Goal: Transaction & Acquisition: Book appointment/travel/reservation

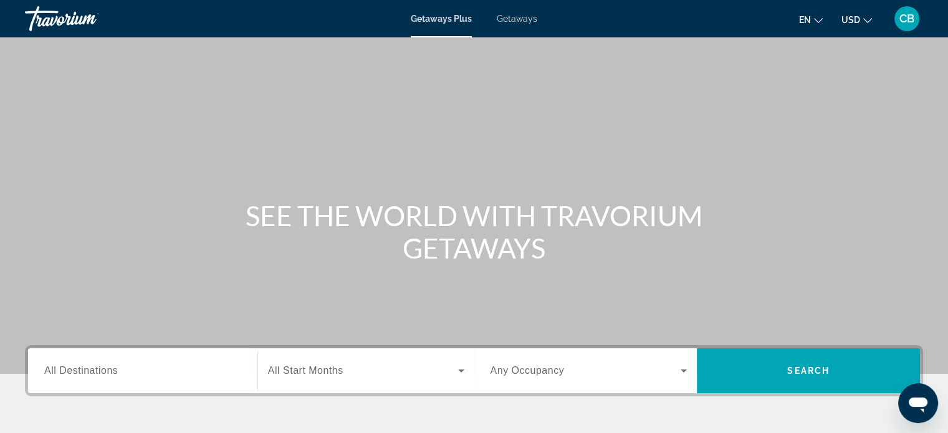
click at [522, 21] on span "Getaways" at bounding box center [517, 19] width 41 height 10
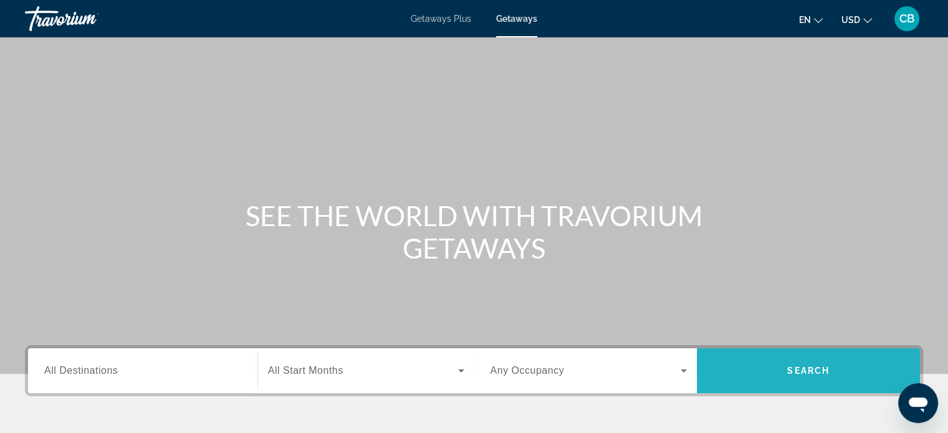
click at [787, 362] on span "Search" at bounding box center [808, 371] width 223 height 30
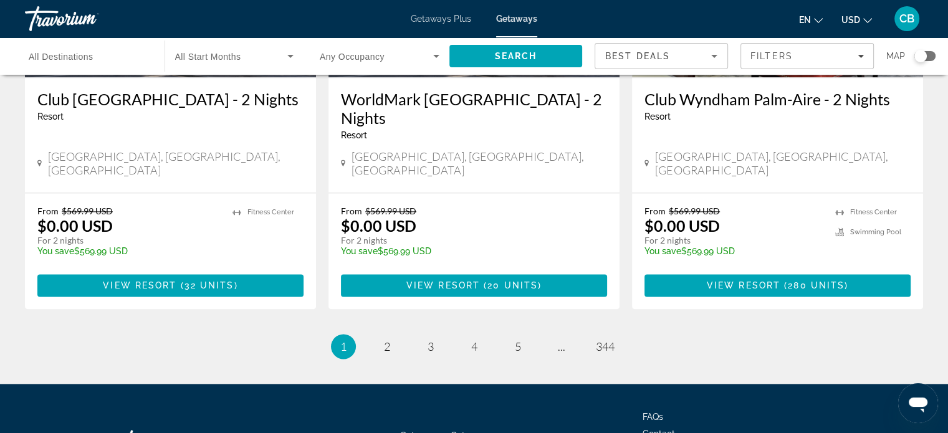
scroll to position [1613, 0]
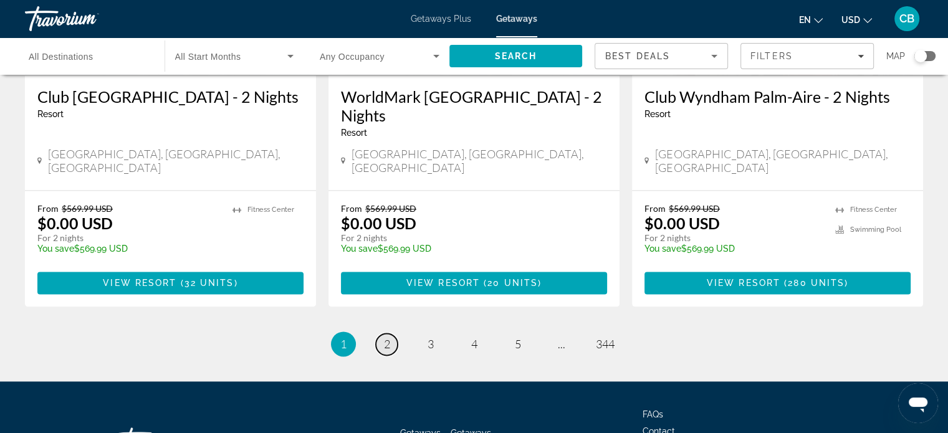
click at [392, 334] on link "page 2" at bounding box center [387, 345] width 22 height 22
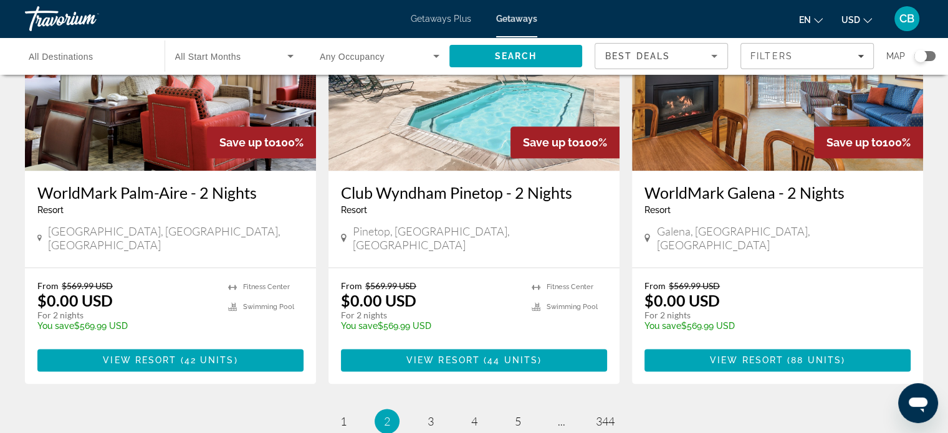
scroll to position [1521, 0]
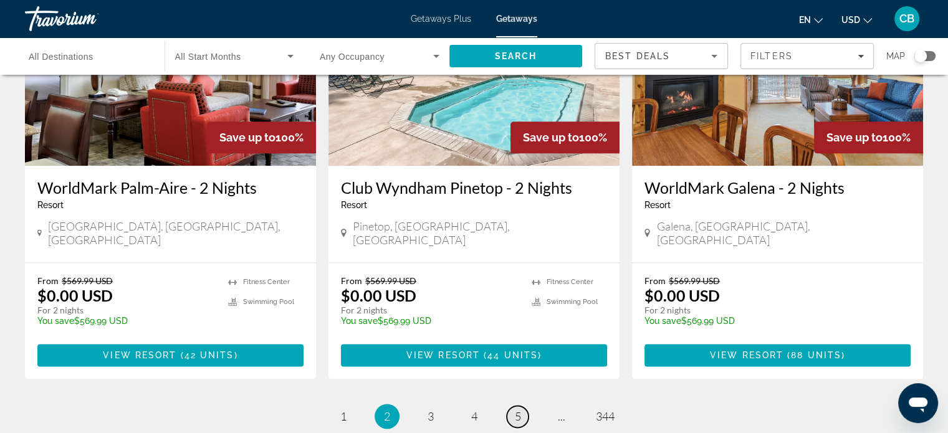
click at [521, 410] on span "5" at bounding box center [518, 417] width 6 height 14
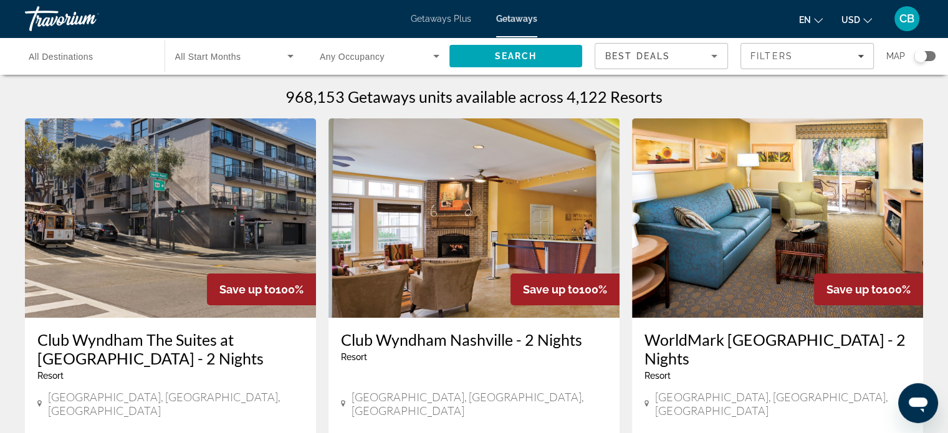
click at [125, 57] on input "Destination All Destinations" at bounding box center [89, 56] width 120 height 15
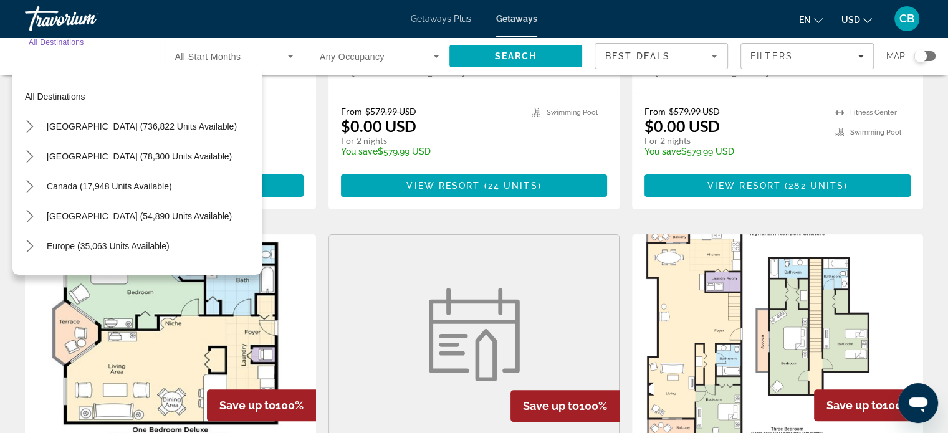
scroll to position [379, 0]
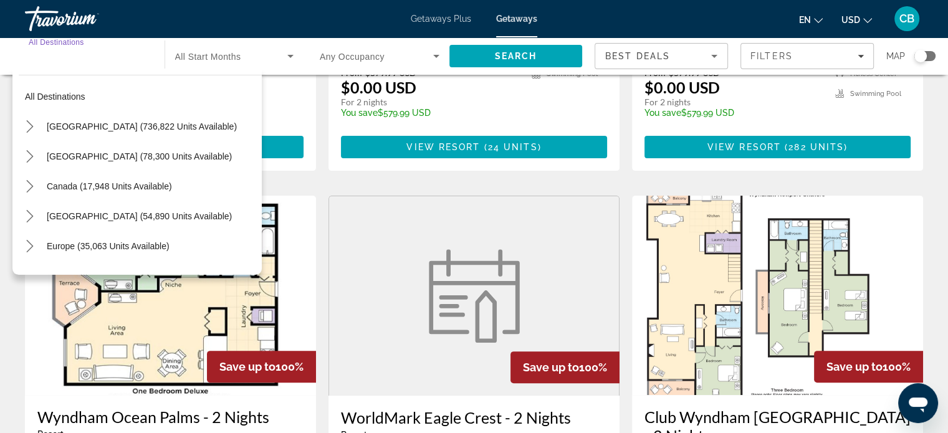
click at [131, 62] on input "Destination All Destinations" at bounding box center [89, 56] width 120 height 15
click at [124, 57] on input "Destination All Destinations" at bounding box center [89, 56] width 120 height 15
click at [239, 52] on span "All Start Months" at bounding box center [208, 57] width 66 height 10
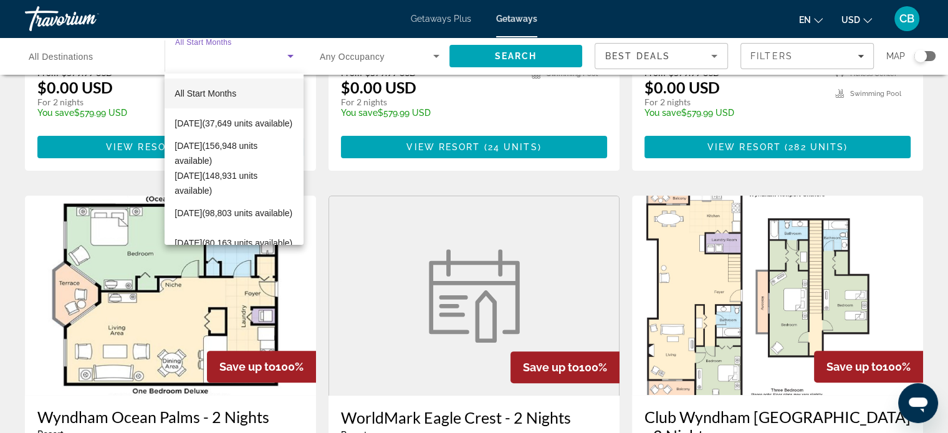
click at [434, 53] on div at bounding box center [474, 216] width 948 height 433
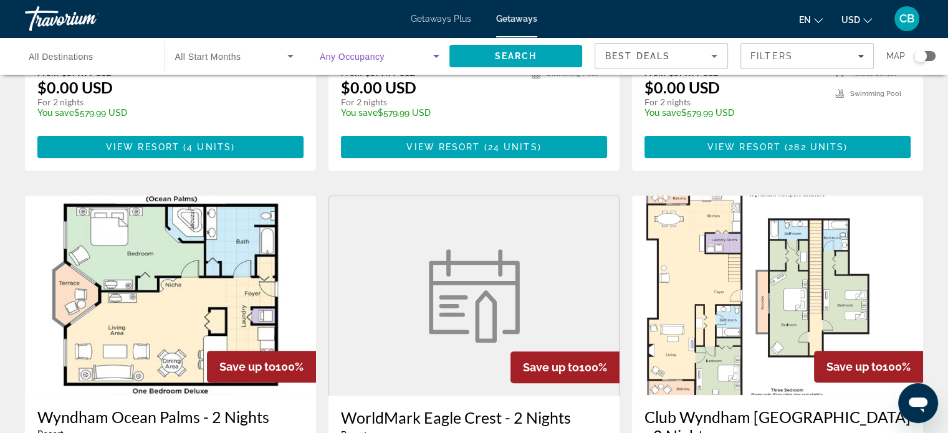
click at [434, 53] on icon "Search widget" at bounding box center [436, 56] width 15 height 15
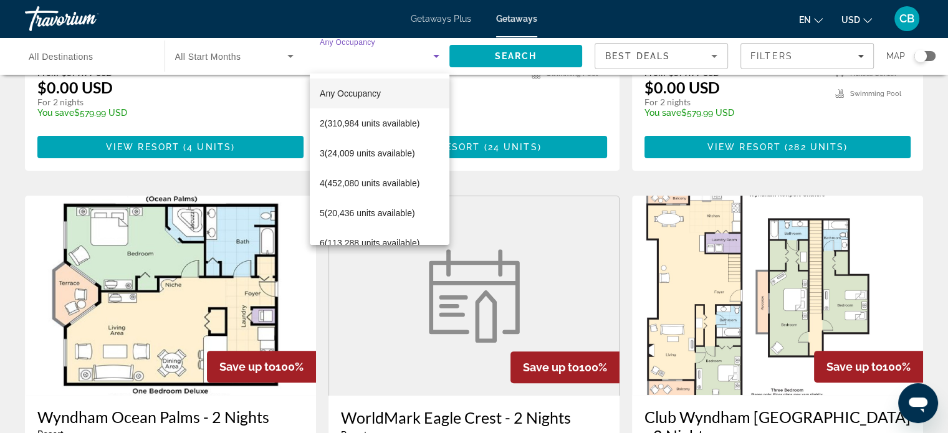
click at [516, 100] on div at bounding box center [474, 216] width 948 height 433
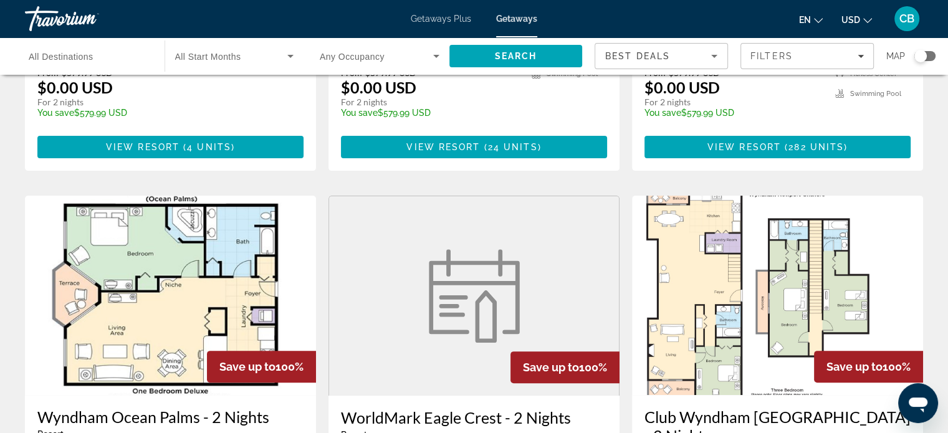
click at [444, 22] on span "Getaways Plus" at bounding box center [441, 19] width 60 height 10
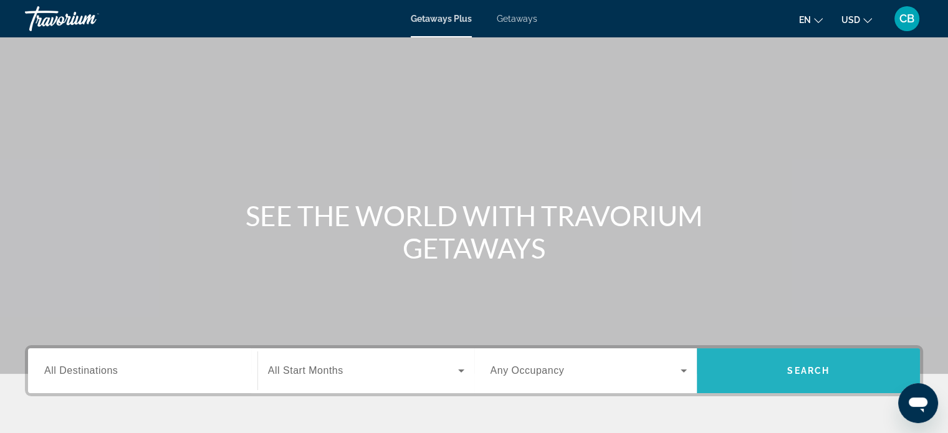
click at [848, 362] on span "Search" at bounding box center [808, 371] width 223 height 30
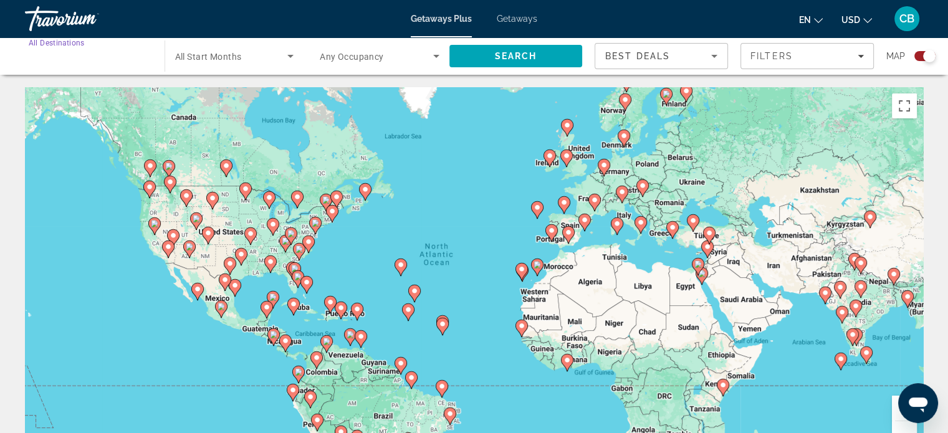
click at [135, 52] on input "Destination All Destinations" at bounding box center [89, 56] width 120 height 15
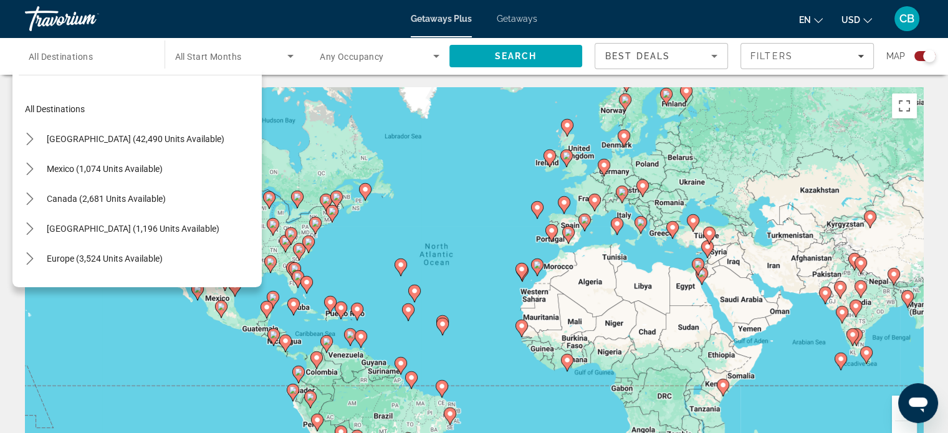
click at [138, 391] on div "To activate drag with keyboard, press Alt + Enter. Once in keyboard drag state,…" at bounding box center [474, 274] width 898 height 374
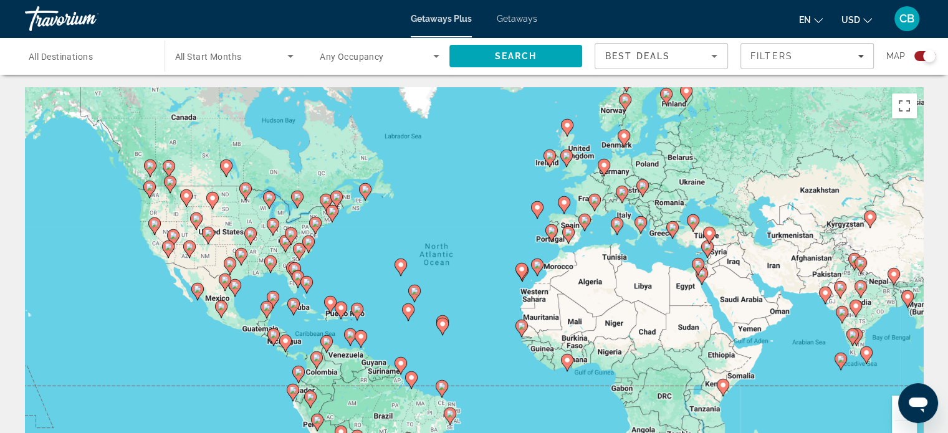
click at [153, 224] on image "Main content" at bounding box center [154, 223] width 7 height 7
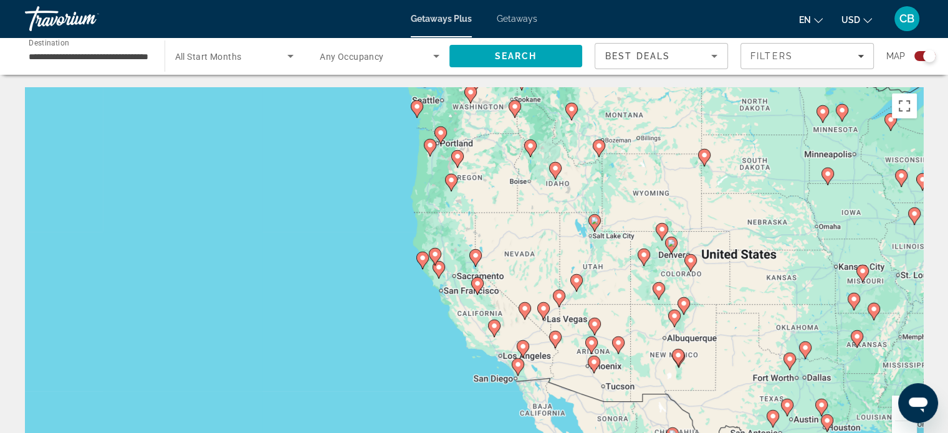
click at [544, 306] on image "Main content" at bounding box center [543, 308] width 7 height 7
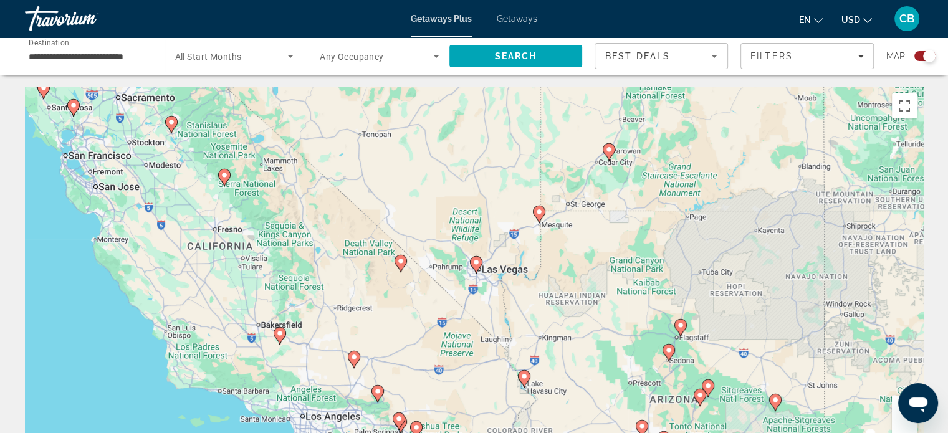
click at [476, 265] on image "Main content" at bounding box center [476, 262] width 7 height 7
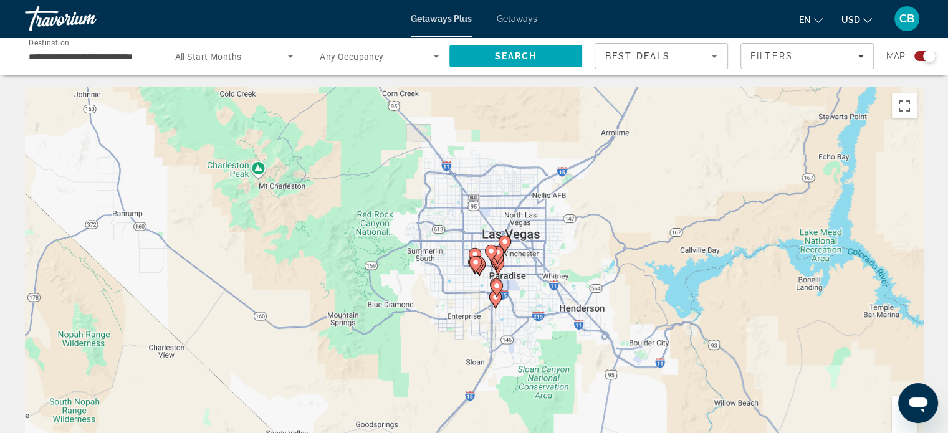
click at [504, 239] on image "Main content" at bounding box center [504, 241] width 7 height 7
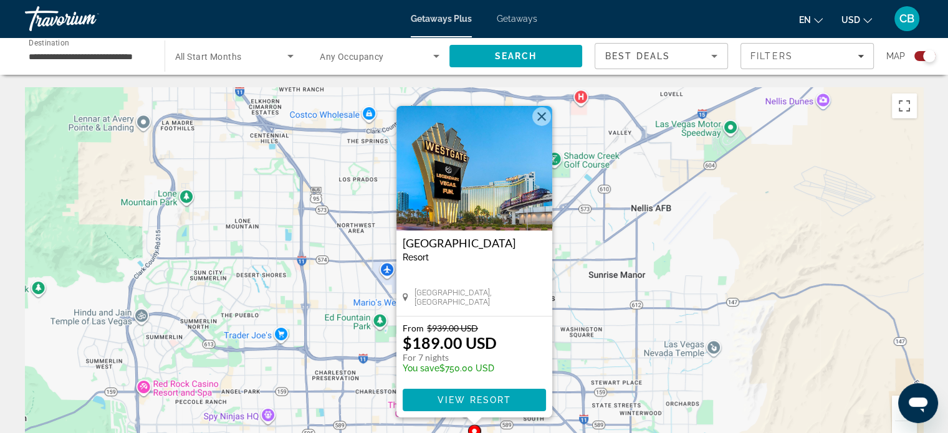
click at [925, 59] on div "Search widget" at bounding box center [929, 56] width 12 height 12
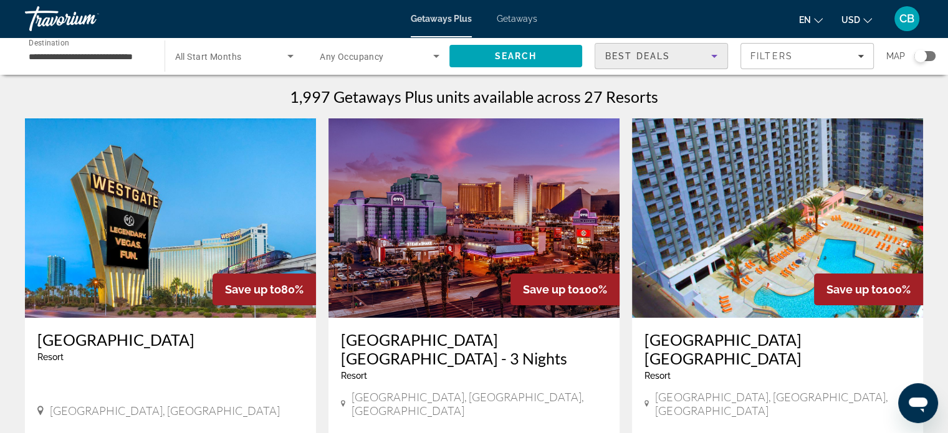
click at [711, 59] on icon "Sort by" at bounding box center [714, 56] width 15 height 15
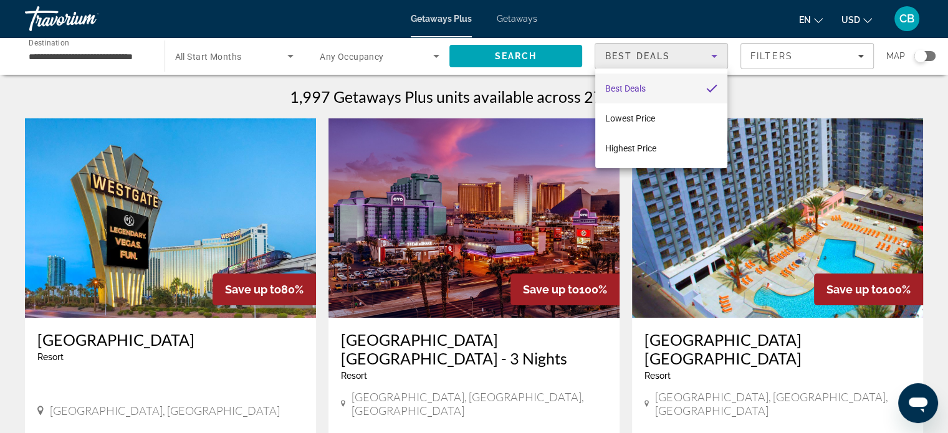
click at [711, 59] on div at bounding box center [474, 216] width 948 height 433
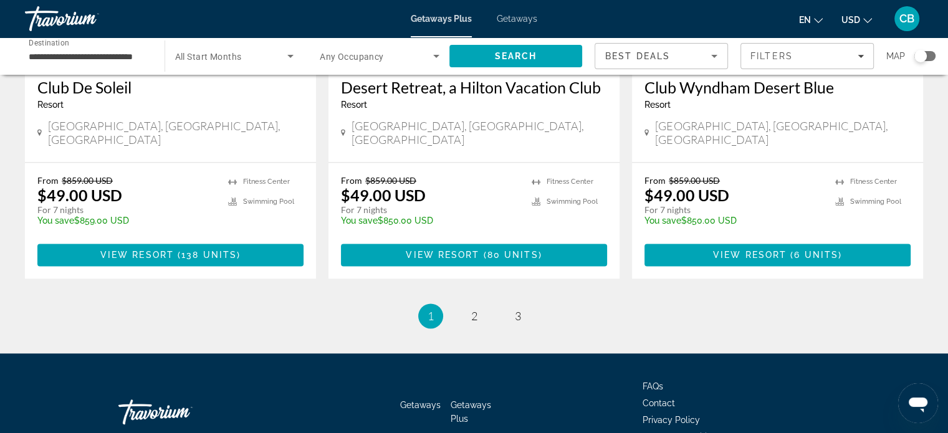
scroll to position [1624, 0]
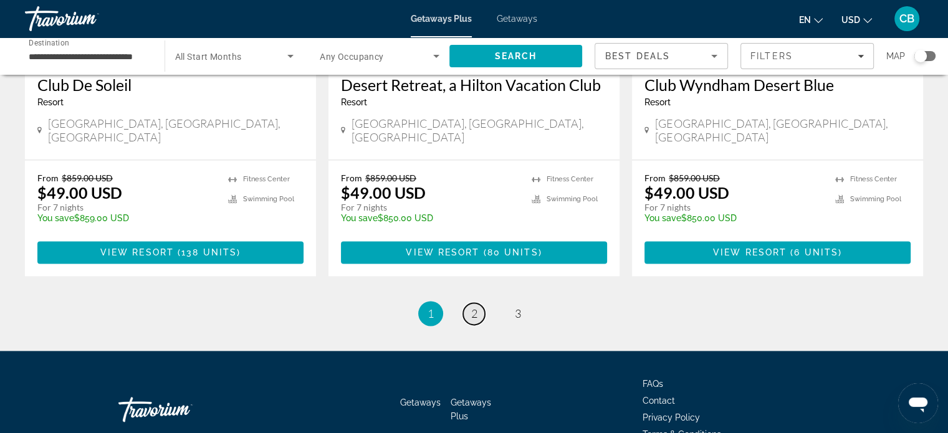
click at [476, 307] on span "2" at bounding box center [474, 314] width 6 height 14
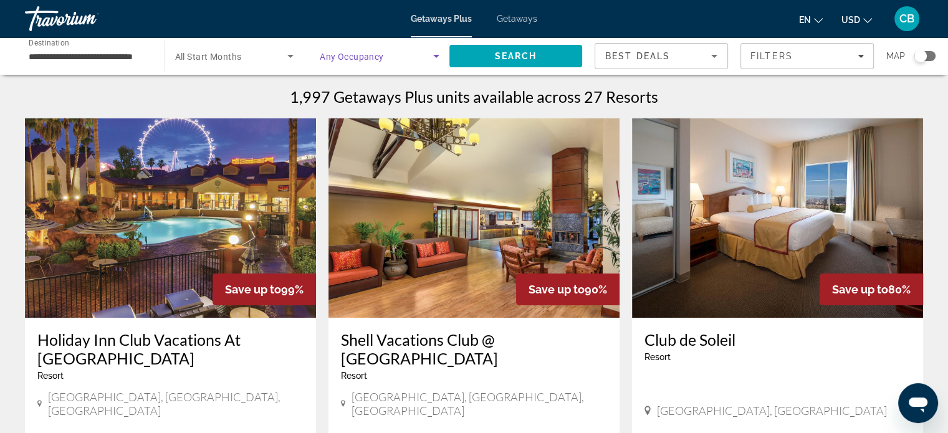
click at [430, 54] on icon "Search widget" at bounding box center [436, 56] width 15 height 15
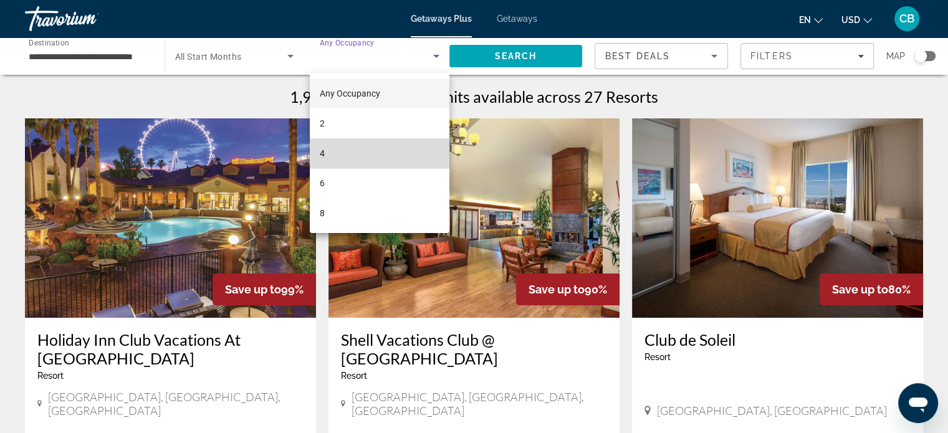
click at [386, 146] on mat-option "4" at bounding box center [380, 153] width 140 height 30
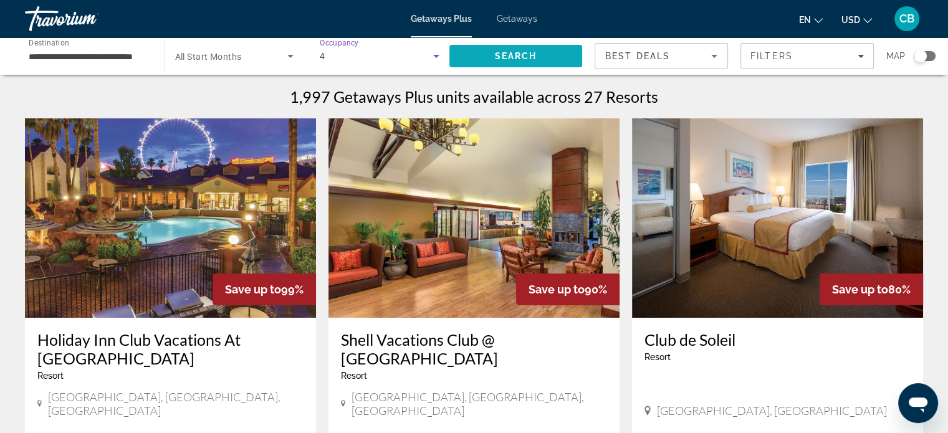
click at [520, 60] on span "Search" at bounding box center [515, 56] width 42 height 10
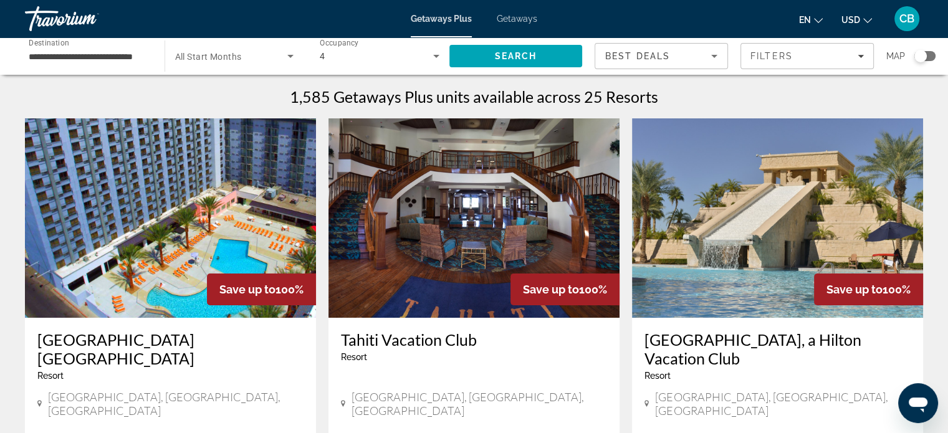
click at [250, 58] on span "Search widget" at bounding box center [231, 56] width 113 height 15
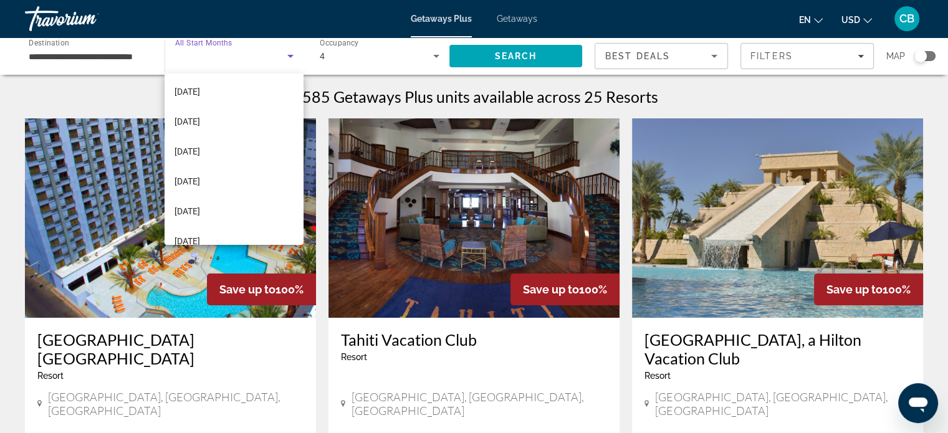
scroll to position [77, 0]
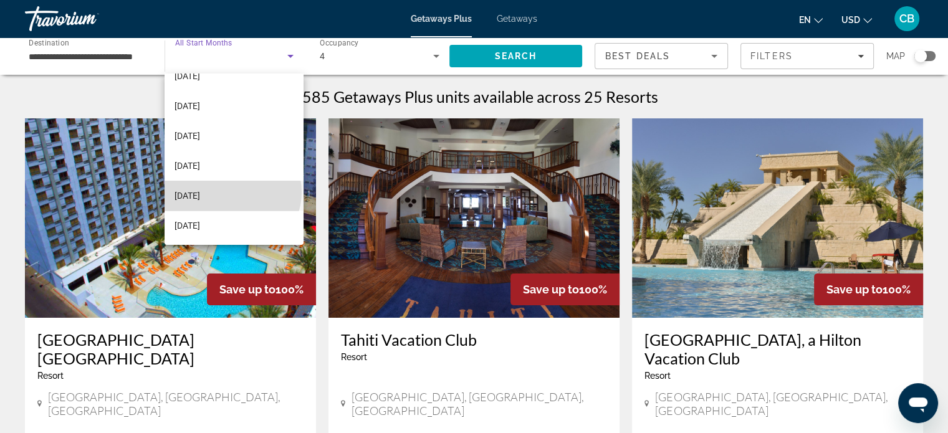
click at [232, 191] on mat-option "March 2026" at bounding box center [234, 196] width 139 height 30
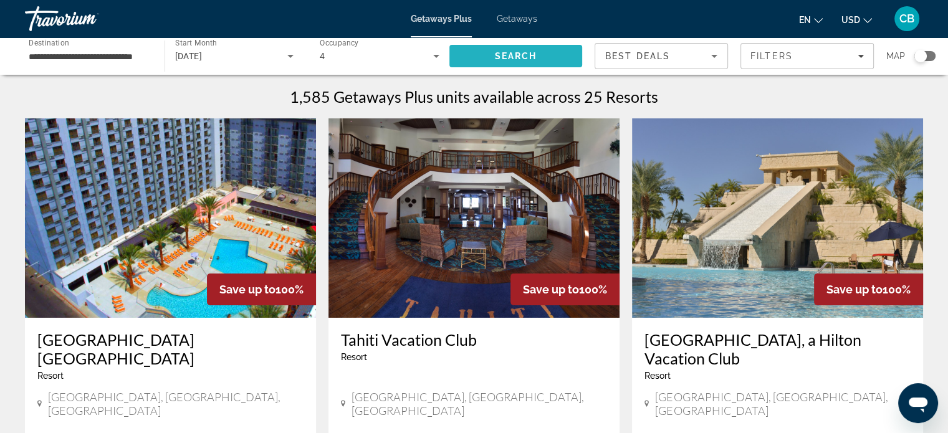
click at [493, 56] on span "Search" at bounding box center [516, 56] width 133 height 30
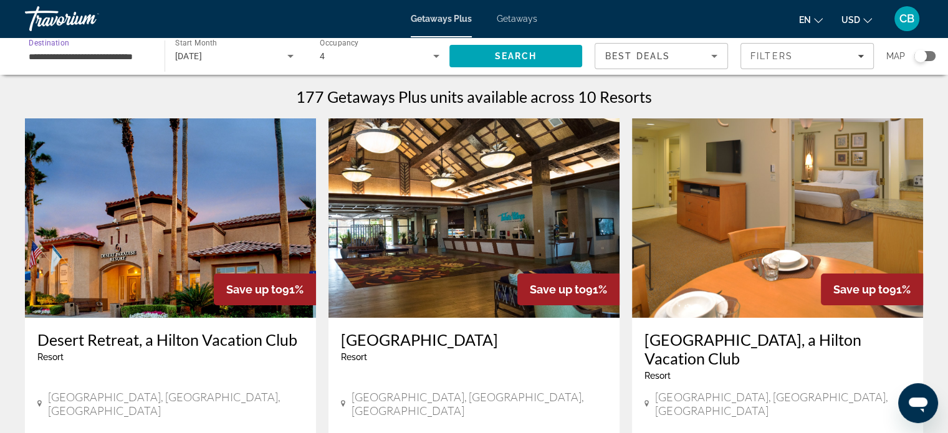
click at [59, 58] on input "**********" at bounding box center [89, 56] width 120 height 15
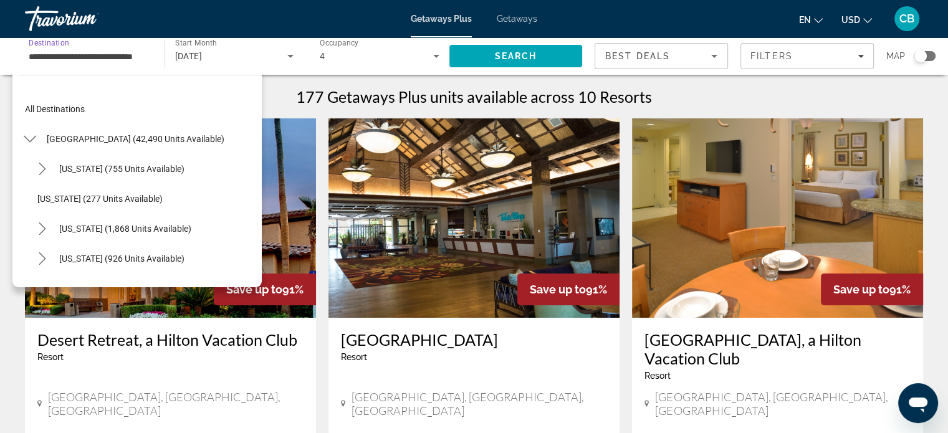
scroll to position [673, 0]
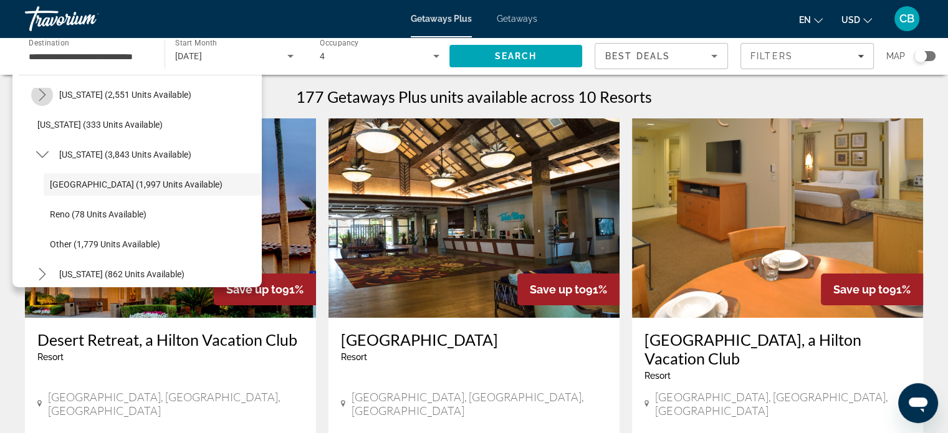
click at [37, 92] on icon "Toggle Missouri (2,551 units available) submenu" at bounding box center [42, 95] width 12 height 12
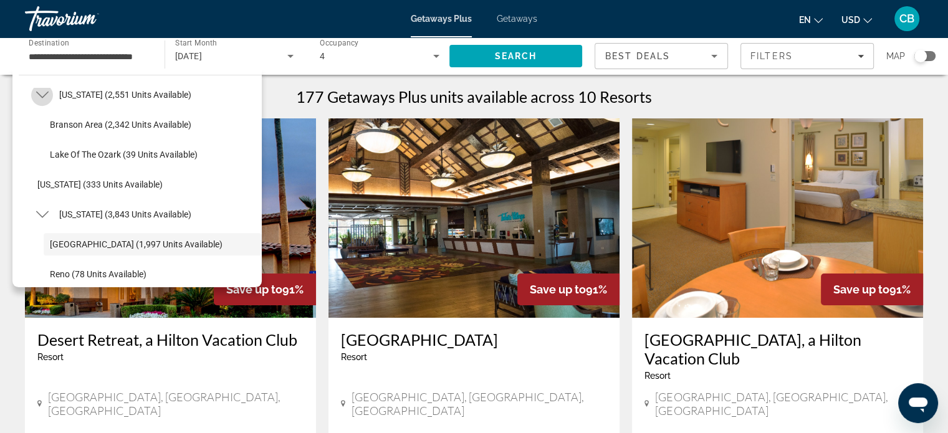
click at [37, 92] on icon "Toggle Missouri (2,551 units available) submenu" at bounding box center [42, 95] width 12 height 7
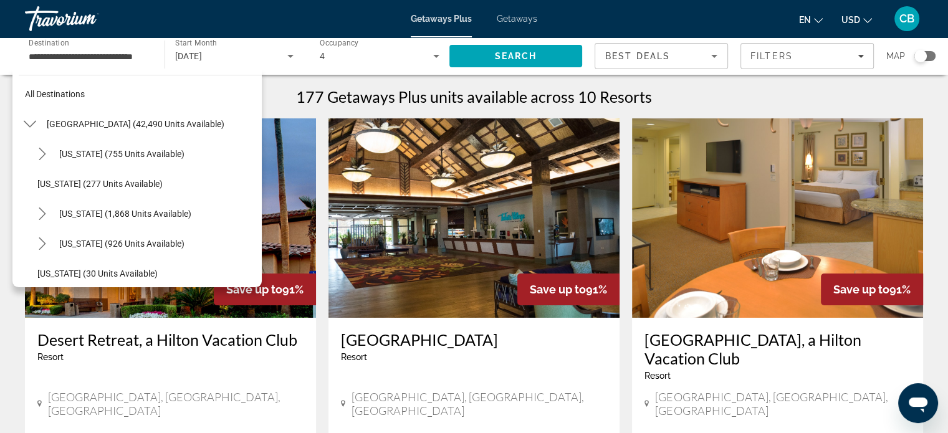
scroll to position [0, 0]
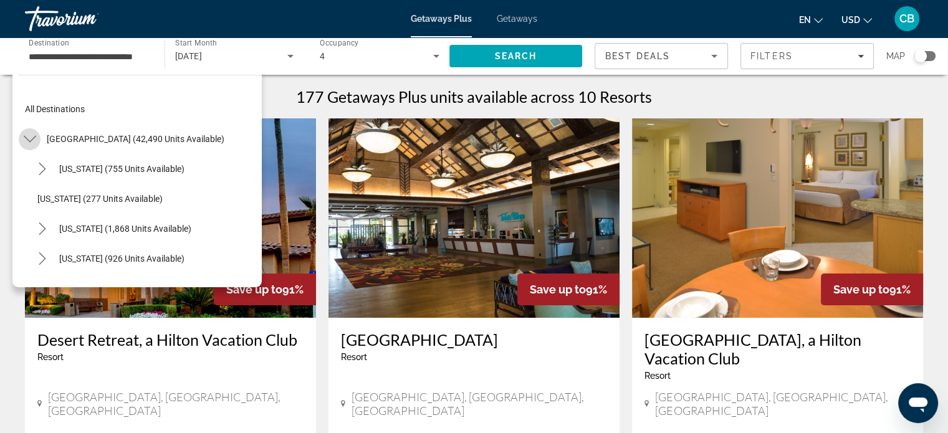
click at [30, 135] on icon "Toggle United States (42,490 units available) submenu" at bounding box center [30, 139] width 12 height 12
click at [31, 168] on icon "Toggle Mexico (1,074 units available) submenu" at bounding box center [29, 169] width 7 height 12
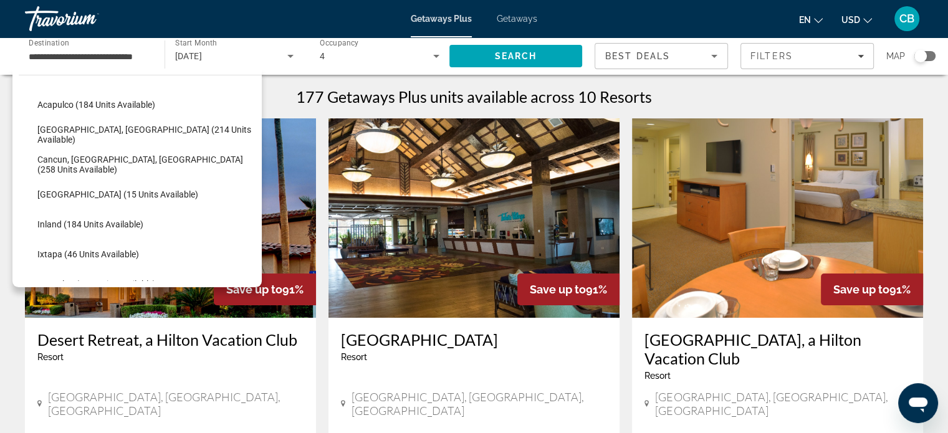
scroll to position [96, 0]
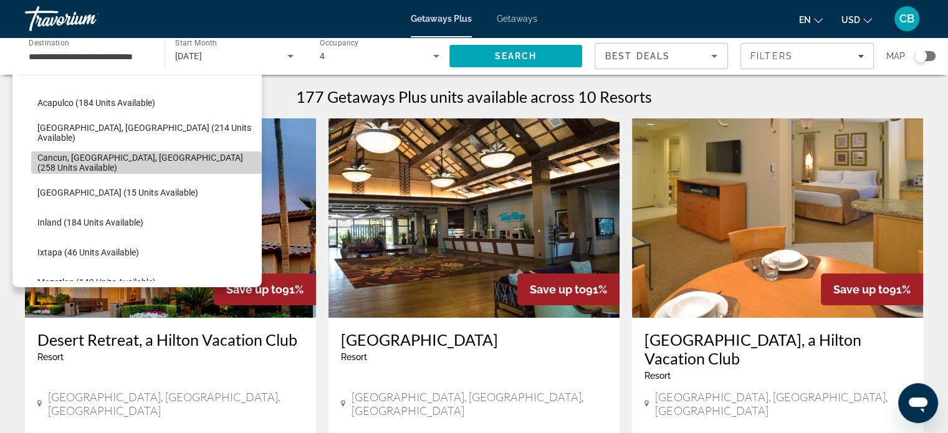
click at [190, 162] on span "Cancun, Cozumel, Riviera Maya (258 units available)" at bounding box center [146, 163] width 218 height 20
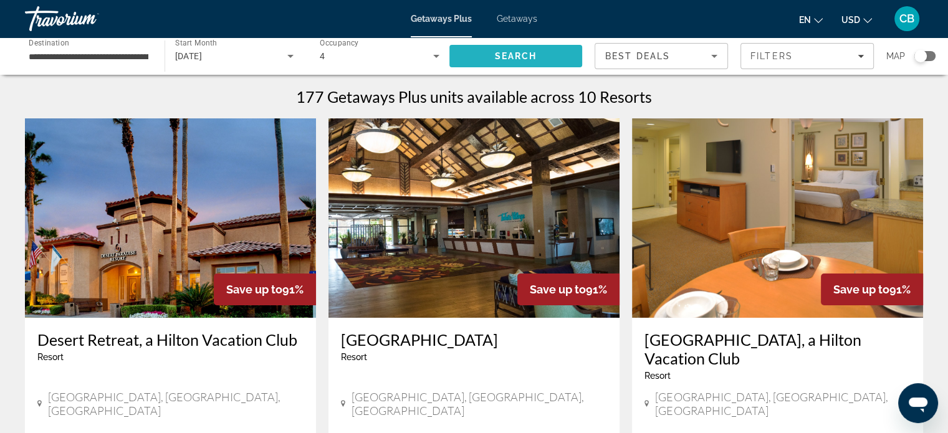
click at [506, 51] on span "Search" at bounding box center [515, 56] width 42 height 10
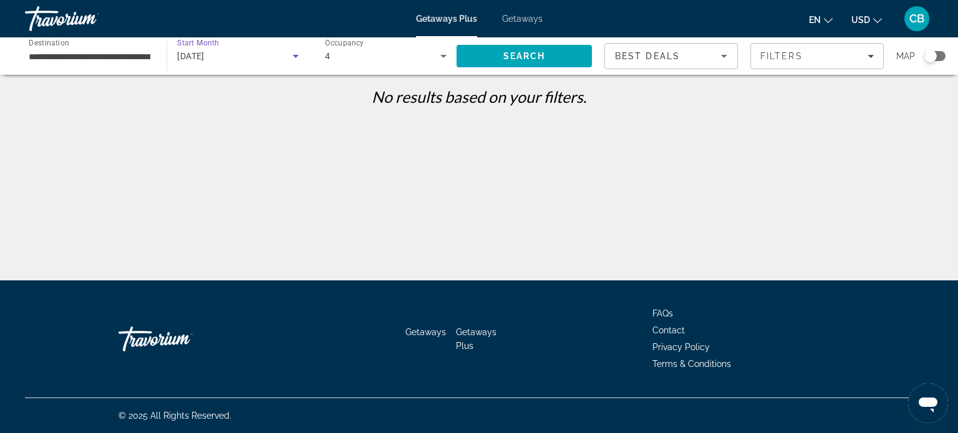
click at [289, 57] on icon "Search widget" at bounding box center [295, 56] width 15 height 15
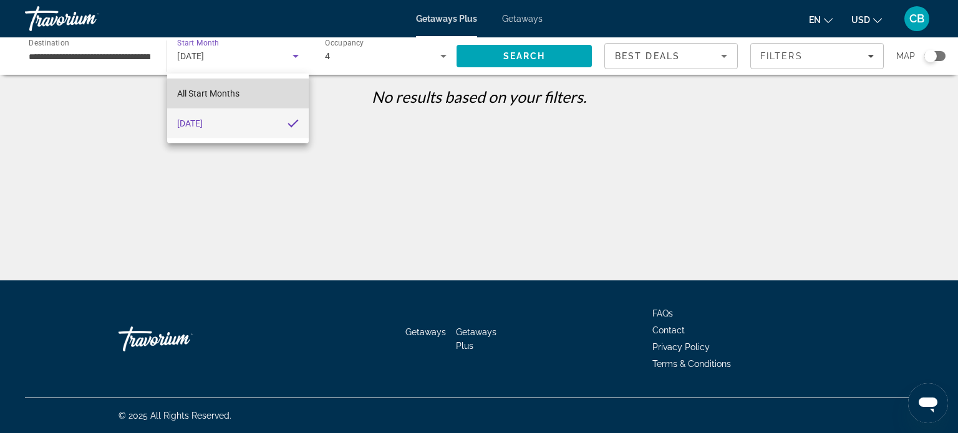
click at [264, 94] on mat-option "All Start Months" at bounding box center [238, 94] width 142 height 30
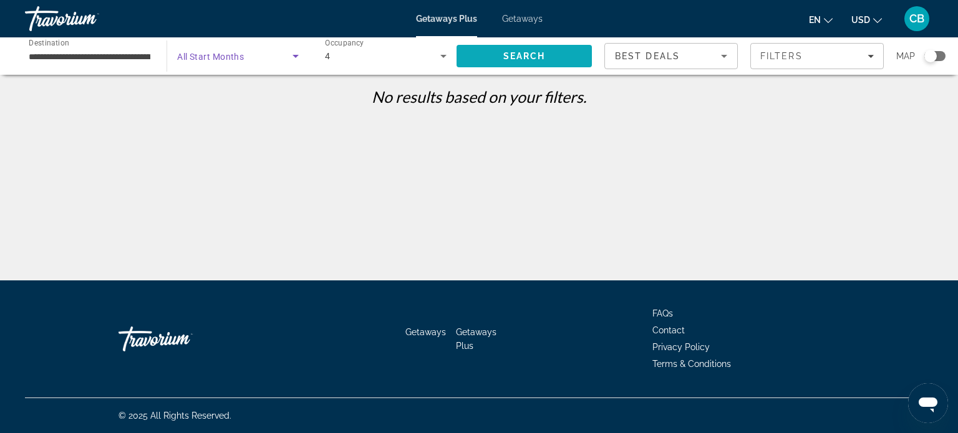
click at [569, 54] on span "Search" at bounding box center [523, 56] width 135 height 30
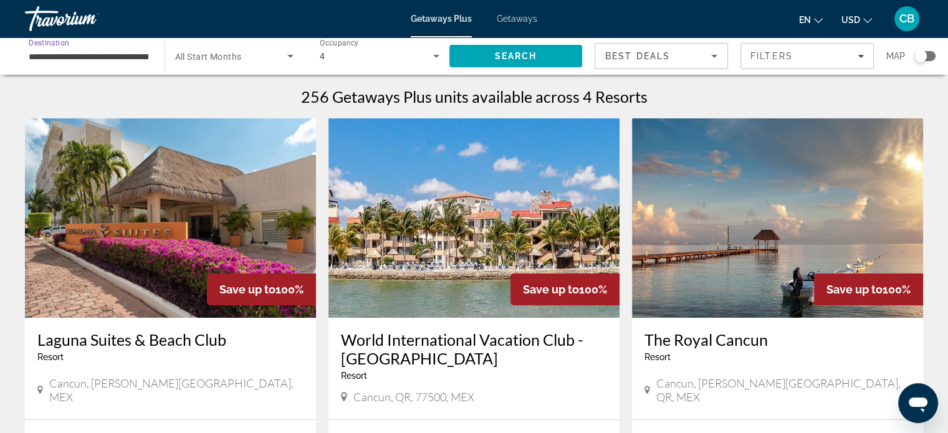
click at [125, 51] on input "**********" at bounding box center [89, 56] width 120 height 15
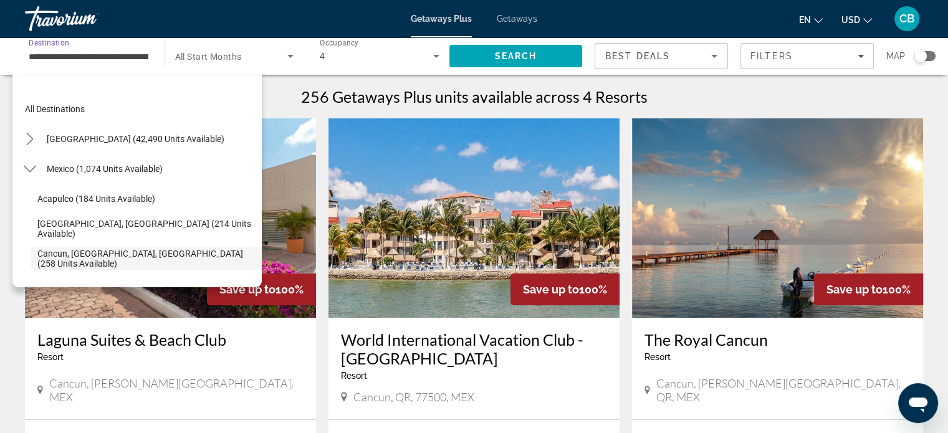
scroll to position [74, 0]
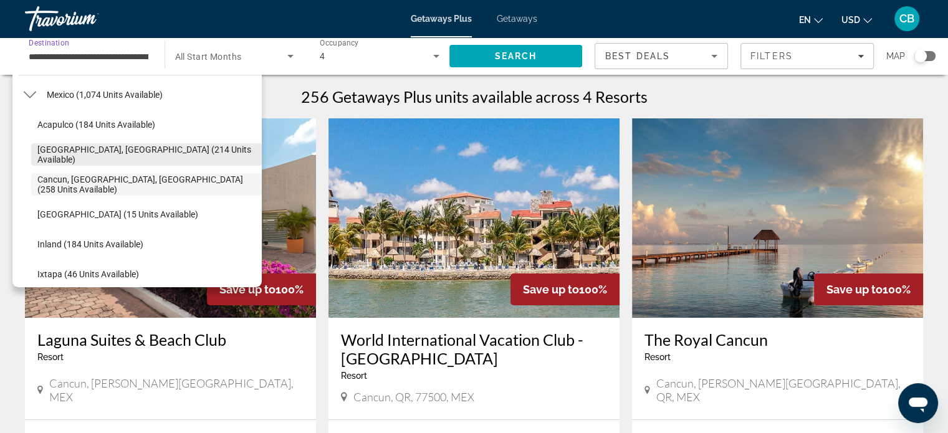
click at [134, 152] on span "Baja Peninsula, Los Cabos (214 units available)" at bounding box center [146, 155] width 218 height 20
type input "**********"
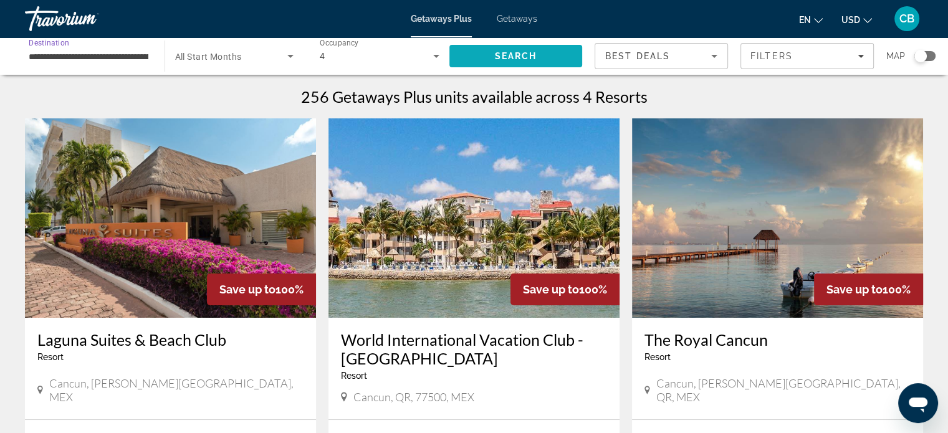
click at [493, 50] on span "Search" at bounding box center [516, 56] width 133 height 30
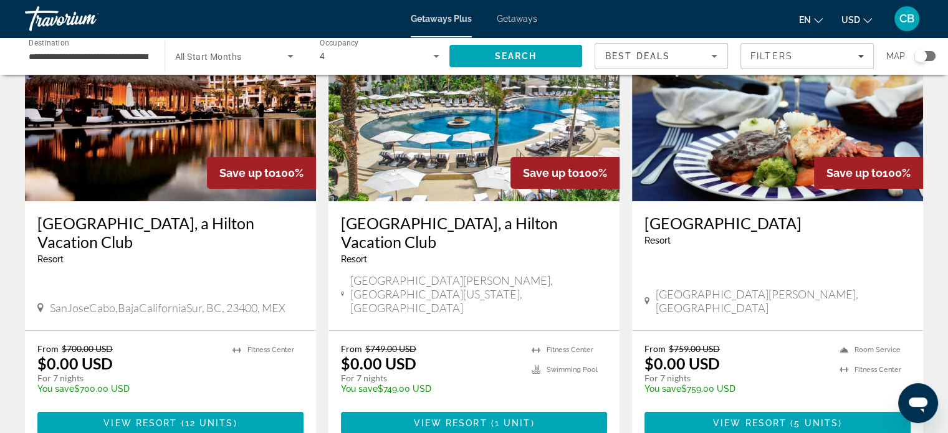
scroll to position [119, 0]
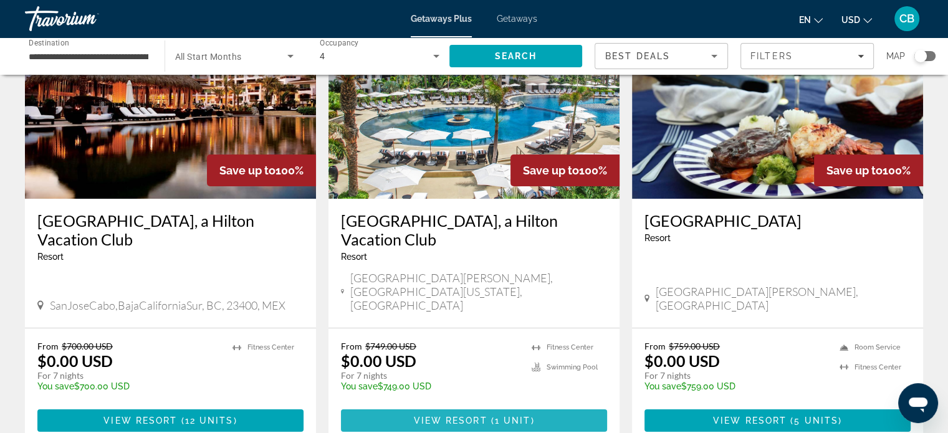
click at [493, 416] on span "( 1 unit )" at bounding box center [511, 421] width 47 height 10
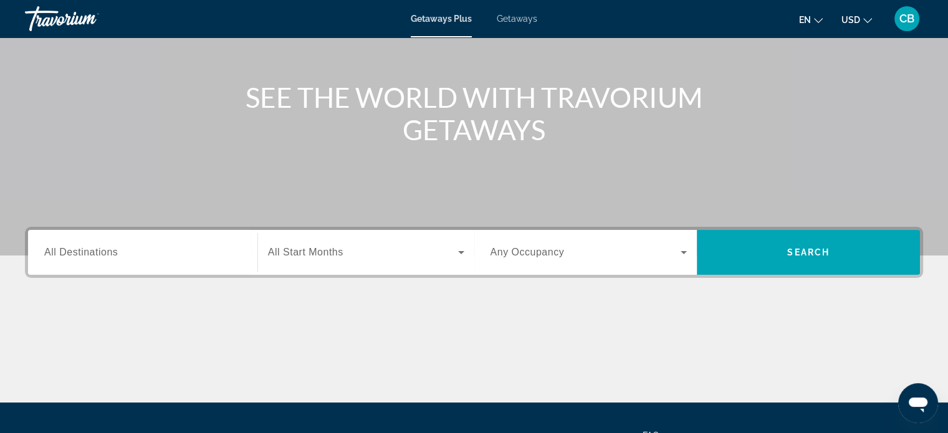
scroll to position [116, 0]
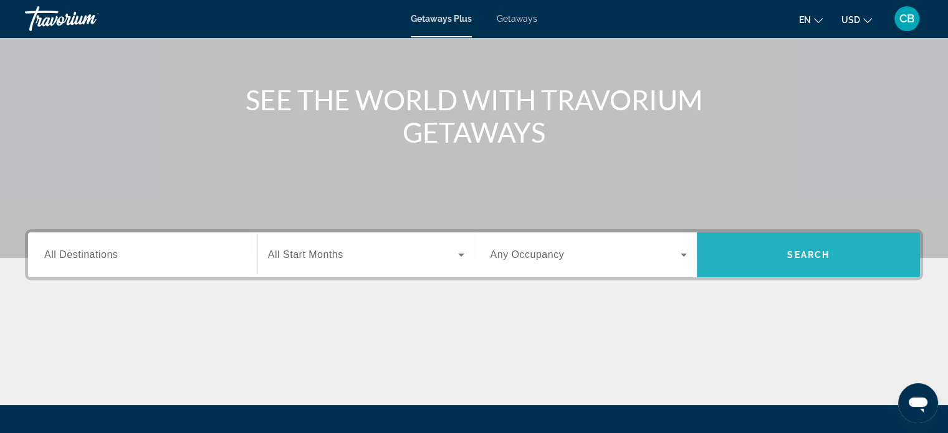
click at [806, 259] on span "Search" at bounding box center [808, 255] width 42 height 10
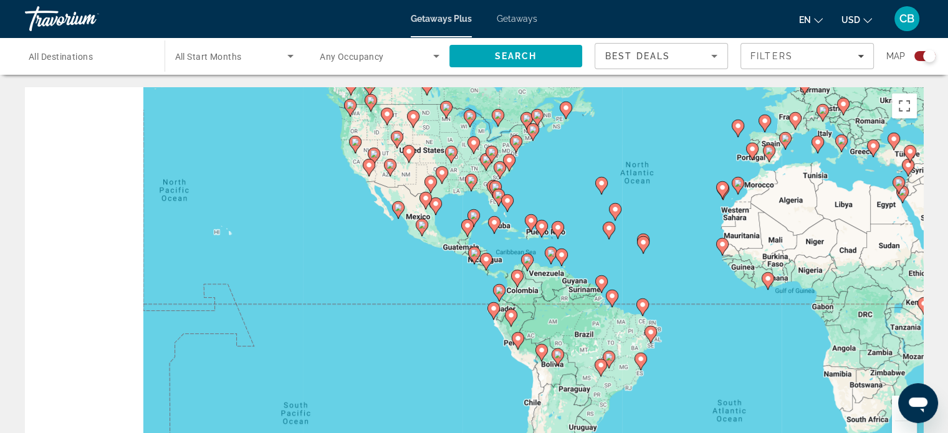
drag, startPoint x: 524, startPoint y: 376, endPoint x: 723, endPoint y: 293, distance: 216.1
click at [723, 293] on div "To activate drag with keyboard, press Alt + Enter. Once in keyboard drag state,…" at bounding box center [474, 274] width 898 height 374
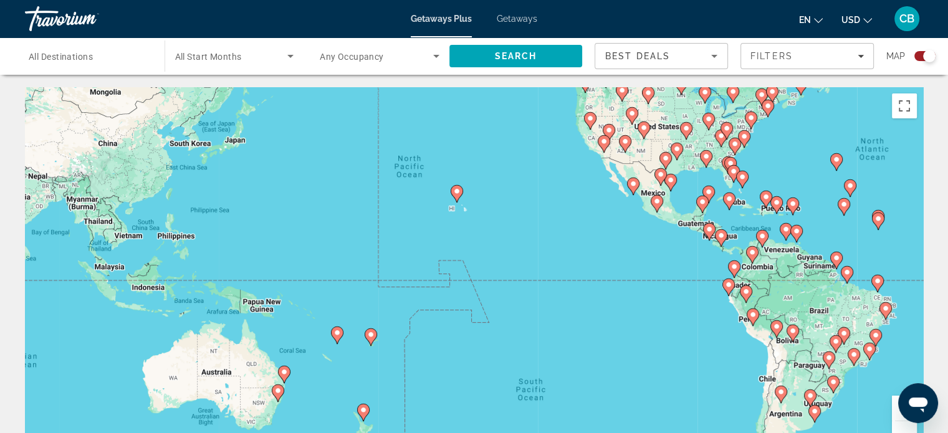
drag, startPoint x: 209, startPoint y: 254, endPoint x: 466, endPoint y: 232, distance: 257.8
click at [466, 232] on div "To activate drag with keyboard, press Alt + Enter. Once in keyboard drag state,…" at bounding box center [474, 274] width 898 height 374
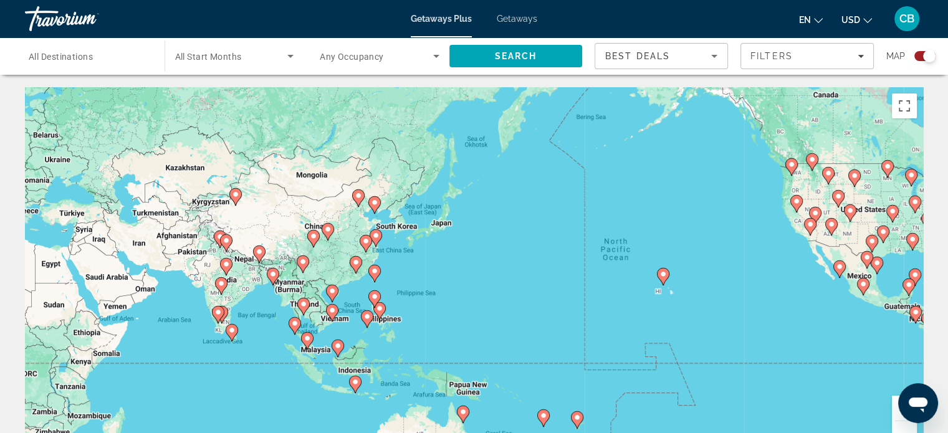
drag, startPoint x: 272, startPoint y: 206, endPoint x: 473, endPoint y: 297, distance: 220.1
click at [473, 297] on div "To activate drag with keyboard, press Alt + Enter. Once in keyboard drag state,…" at bounding box center [474, 274] width 898 height 374
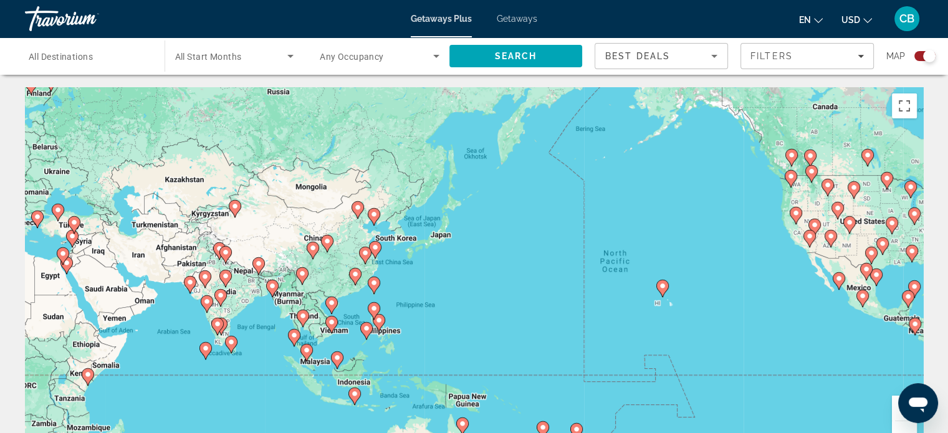
click at [376, 219] on icon "Main content" at bounding box center [373, 217] width 11 height 16
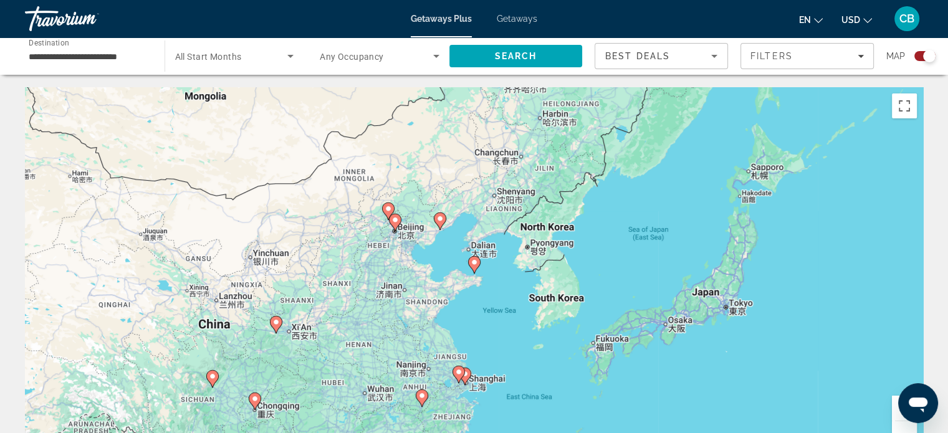
click at [475, 261] on image "Main content" at bounding box center [474, 262] width 7 height 7
type input "**********"
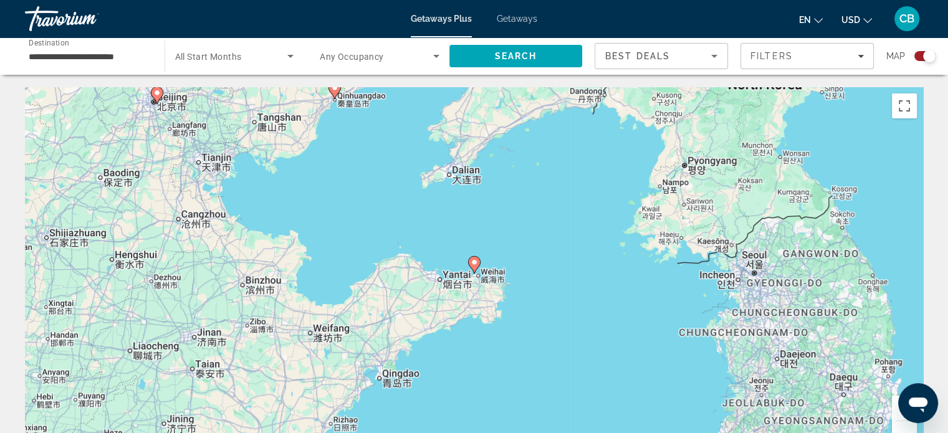
click at [475, 265] on image "Main content" at bounding box center [474, 262] width 7 height 7
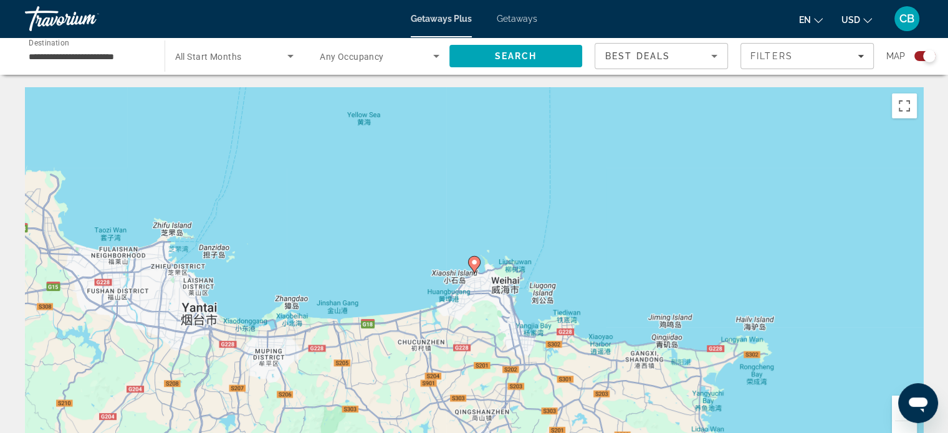
click at [476, 269] on icon "Main content" at bounding box center [473, 265] width 11 height 16
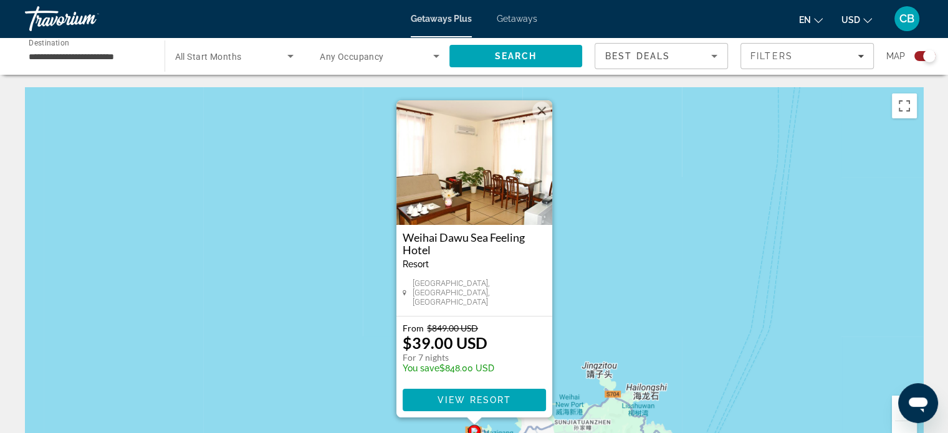
click at [546, 114] on button "Close" at bounding box center [541, 111] width 19 height 19
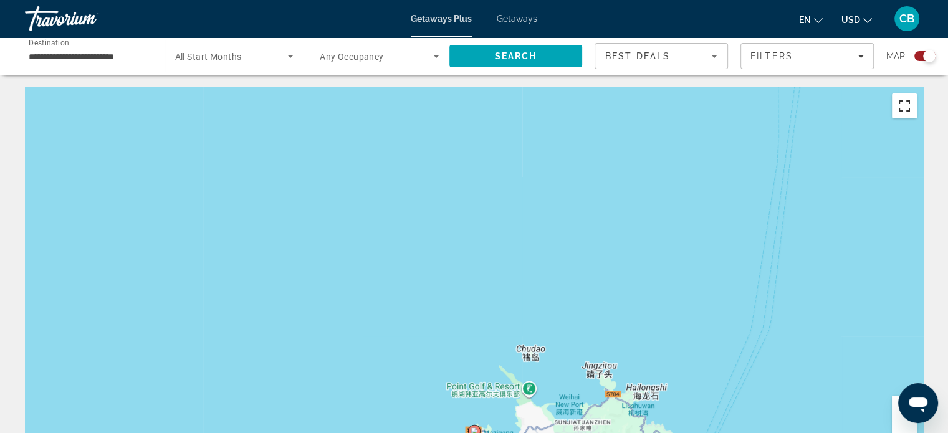
click at [913, 116] on button "Toggle fullscreen view" at bounding box center [904, 106] width 25 height 25
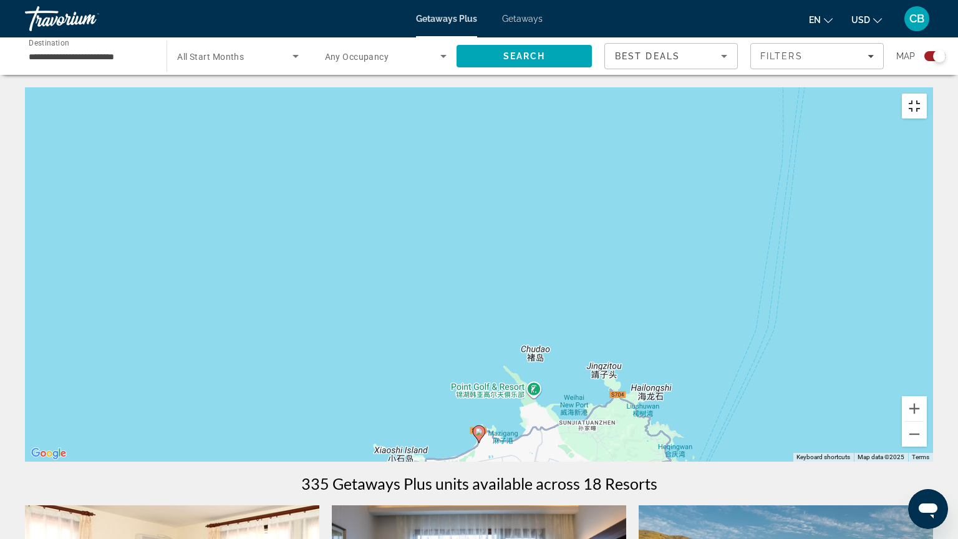
click at [926, 94] on button "Toggle fullscreen view" at bounding box center [914, 106] width 25 height 25
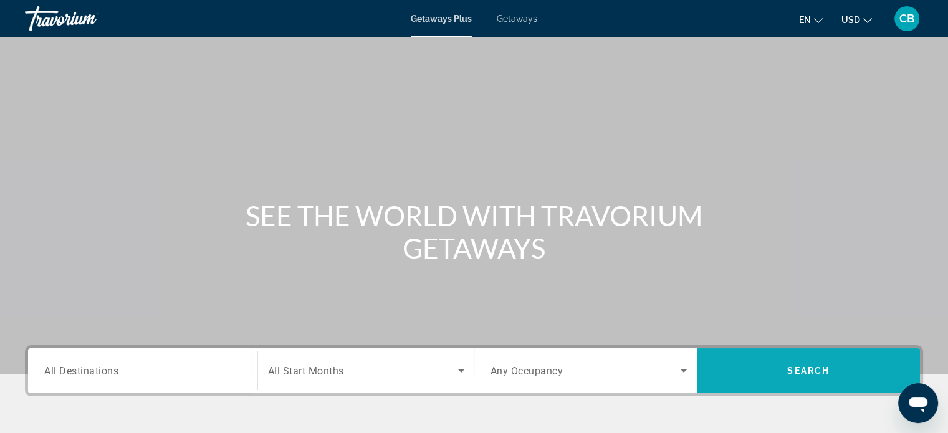
click at [771, 363] on span "Search" at bounding box center [808, 371] width 223 height 30
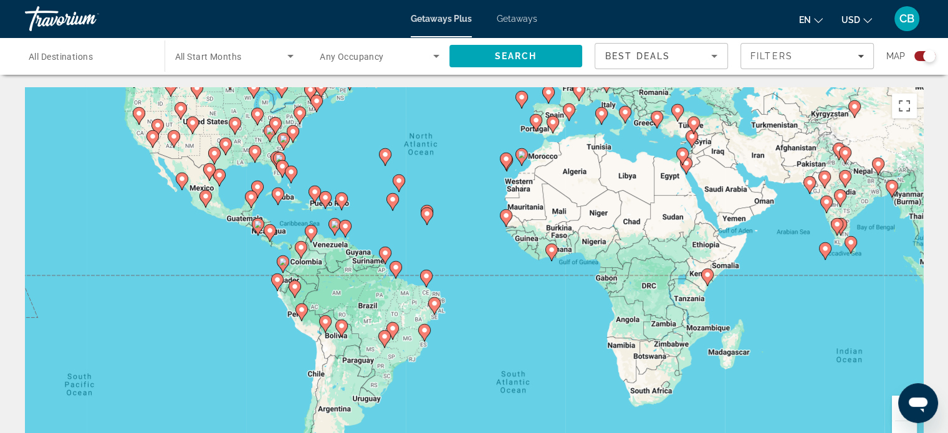
drag, startPoint x: 480, startPoint y: 294, endPoint x: 464, endPoint y: 180, distance: 115.2
click at [464, 180] on div "To activate drag with keyboard, press Alt + Enter. Once in keyboard drag state,…" at bounding box center [474, 274] width 898 height 374
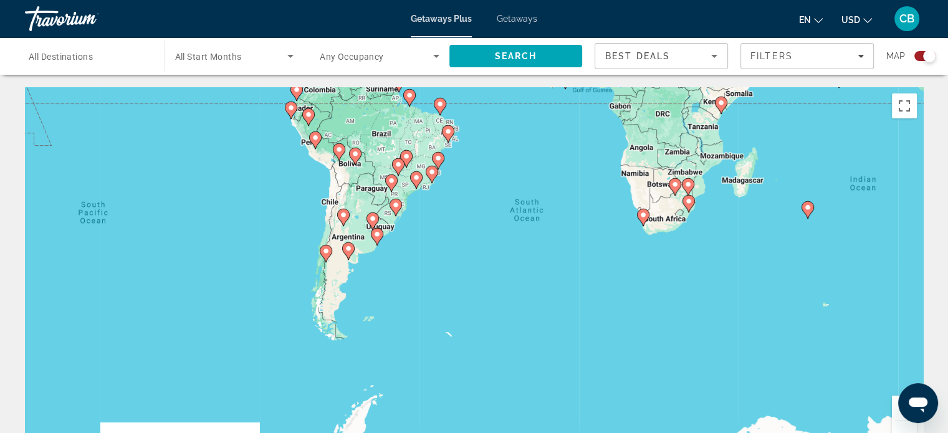
drag, startPoint x: 516, startPoint y: 391, endPoint x: 534, endPoint y: 208, distance: 183.6
click at [534, 208] on div "To activate drag with keyboard, press Alt + Enter. Once in keyboard drag state,…" at bounding box center [474, 274] width 898 height 374
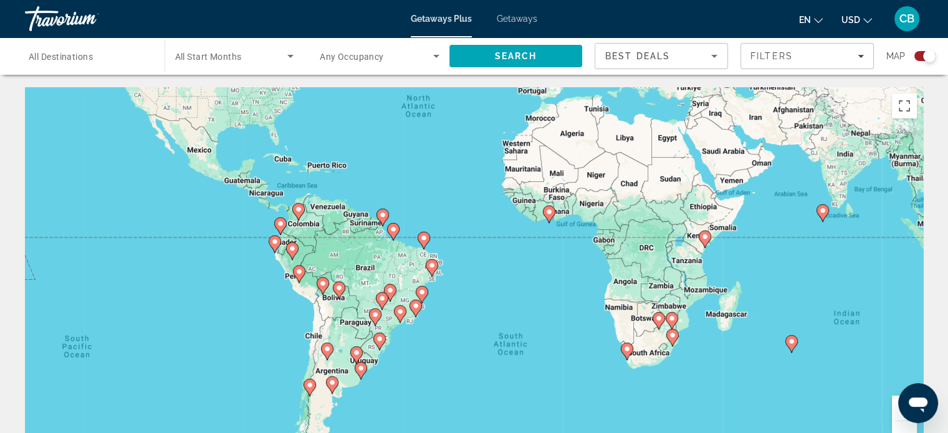
drag, startPoint x: 491, startPoint y: 174, endPoint x: 475, endPoint y: 309, distance: 136.3
click at [475, 309] on div "To activate drag with keyboard, press Alt + Enter. Once in keyboard drag state,…" at bounding box center [474, 274] width 898 height 374
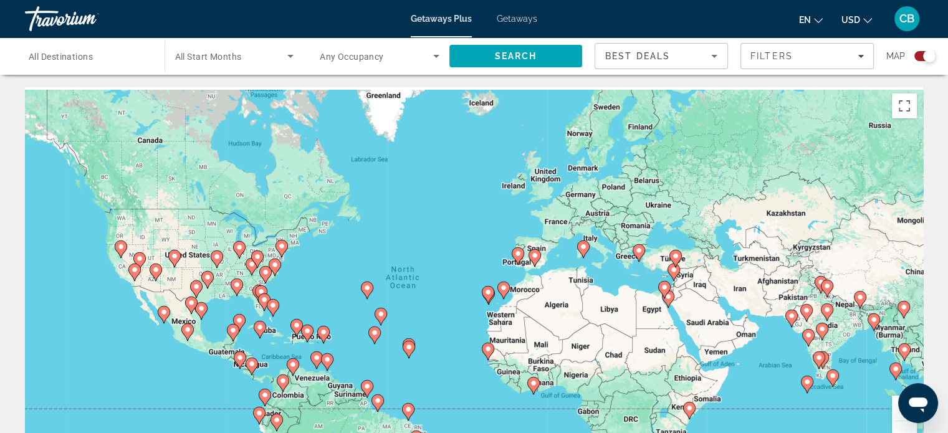
drag, startPoint x: 465, startPoint y: 140, endPoint x: 447, endPoint y: 318, distance: 178.6
click at [447, 318] on div "To activate drag with keyboard, press Alt + Enter. Once in keyboard drag state,…" at bounding box center [474, 274] width 898 height 374
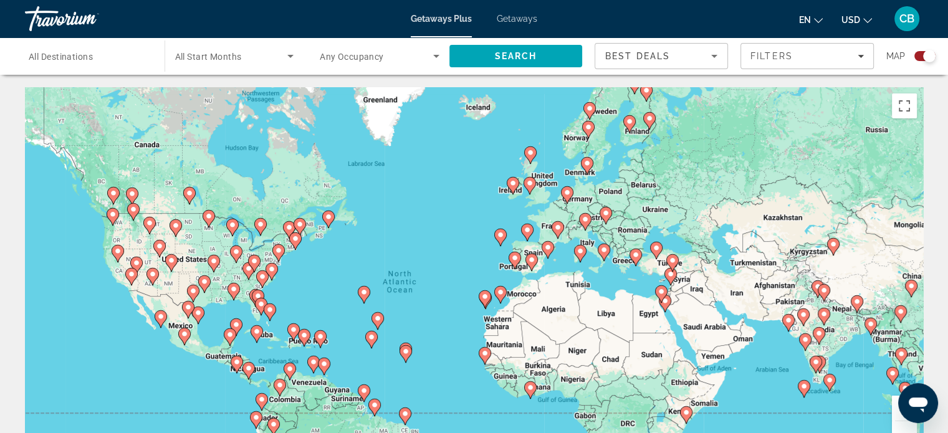
click at [551, 253] on icon "Main content" at bounding box center [547, 250] width 11 height 16
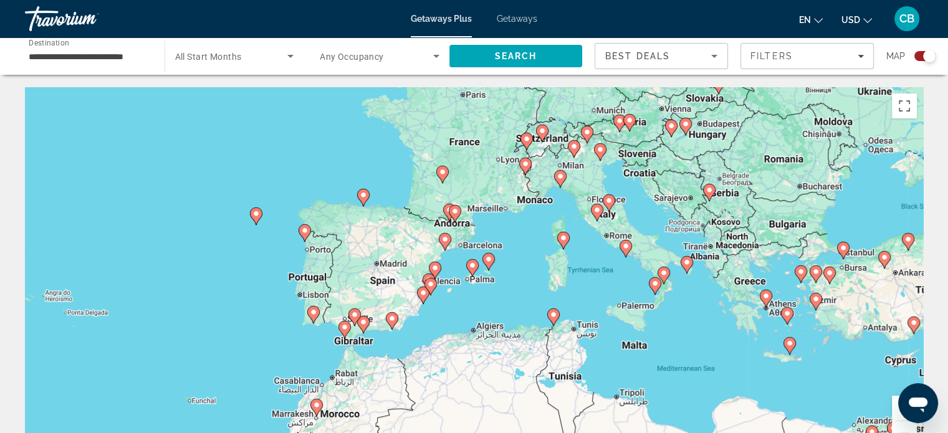
click at [443, 171] on image "Main content" at bounding box center [442, 171] width 7 height 7
type input "**********"
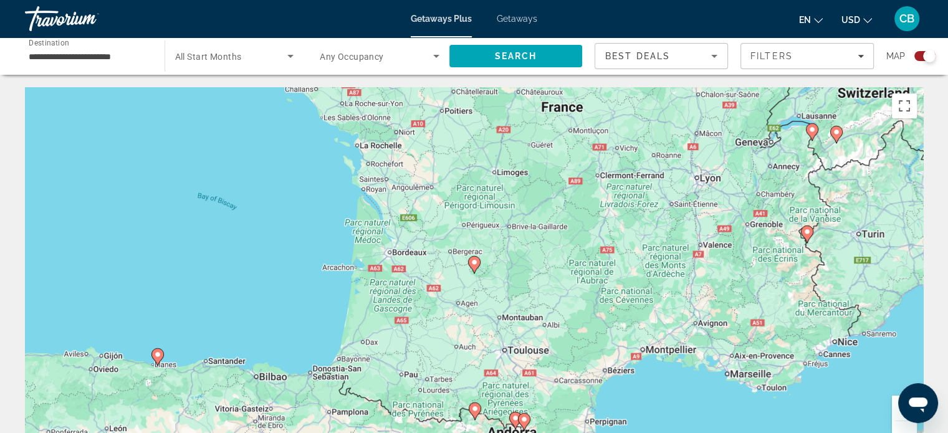
click at [478, 269] on gmp-advanced-marker "Main content" at bounding box center [474, 265] width 12 height 19
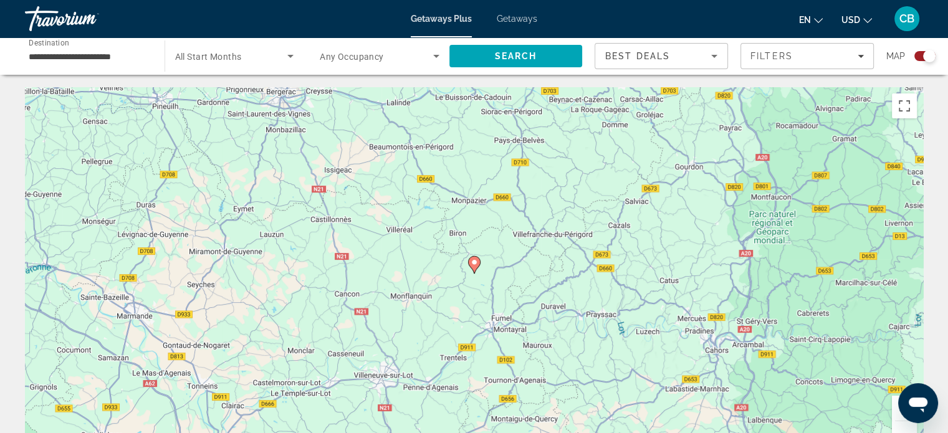
click at [474, 267] on icon "Main content" at bounding box center [473, 265] width 11 height 16
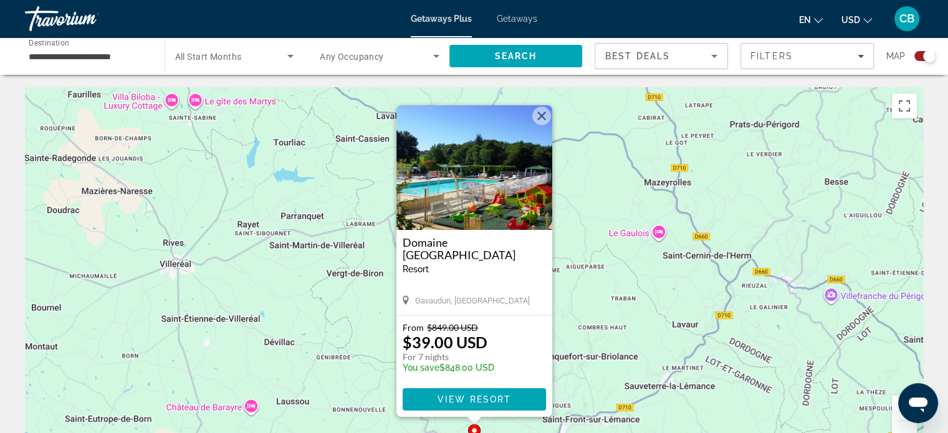
click at [540, 115] on button "Close" at bounding box center [541, 116] width 19 height 19
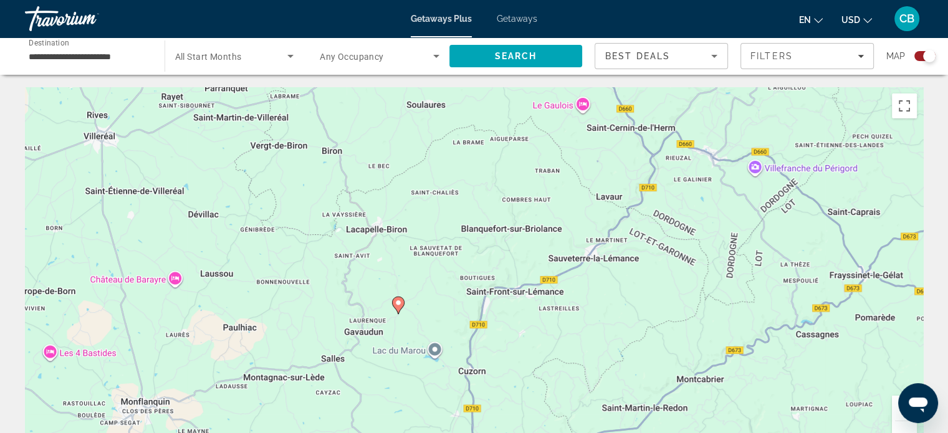
drag, startPoint x: 799, startPoint y: 231, endPoint x: 721, endPoint y: 102, distance: 150.8
click at [721, 102] on div "To activate drag with keyboard, press Alt + Enter. Once in keyboard drag state,…" at bounding box center [474, 274] width 898 height 374
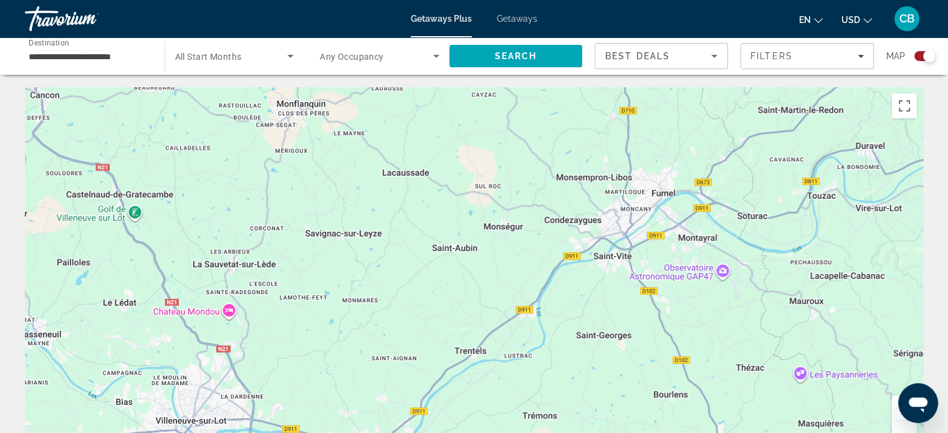
drag, startPoint x: 574, startPoint y: 319, endPoint x: 732, endPoint y: 16, distance: 341.1
click at [732, 16] on div "**********" at bounding box center [474, 216] width 948 height 433
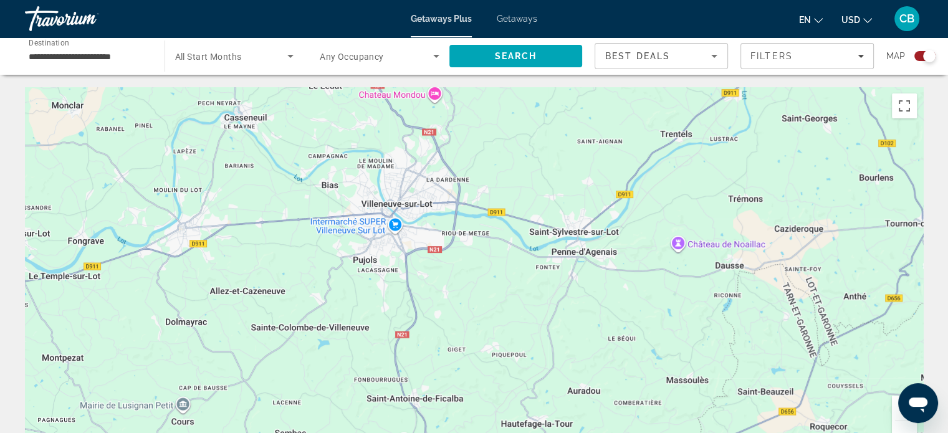
drag, startPoint x: 501, startPoint y: 234, endPoint x: 711, endPoint y: 17, distance: 302.1
click at [711, 17] on div "**********" at bounding box center [474, 216] width 948 height 433
click at [436, 99] on div "Main content" at bounding box center [474, 274] width 898 height 374
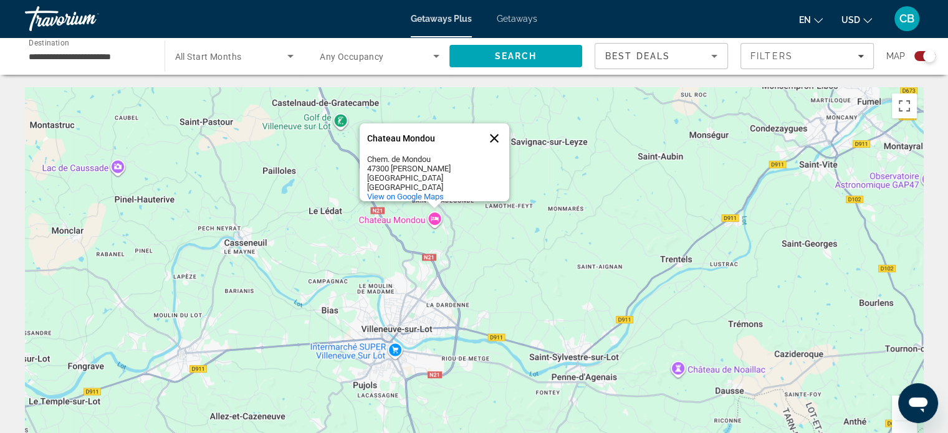
click at [496, 140] on button "Close" at bounding box center [494, 138] width 30 height 30
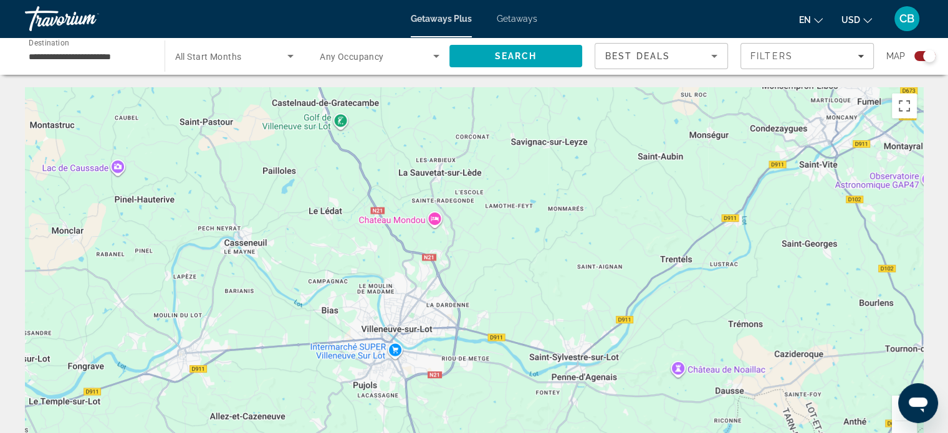
click at [64, 59] on input "**********" at bounding box center [89, 56] width 120 height 15
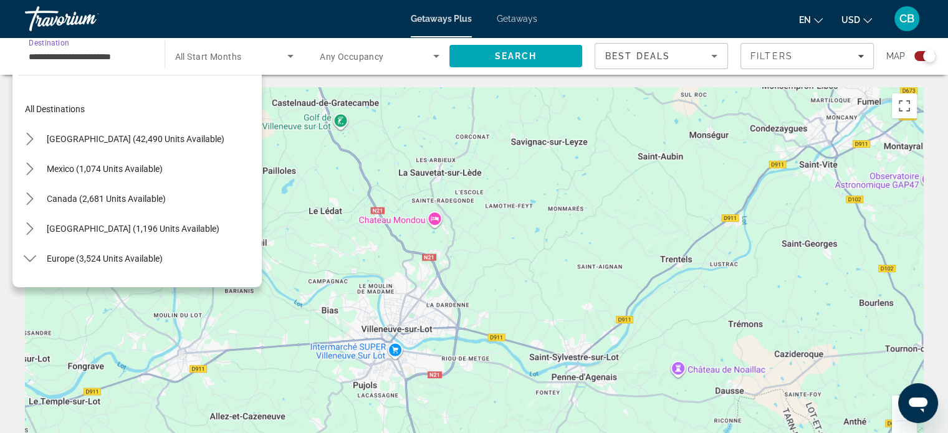
scroll to position [224, 0]
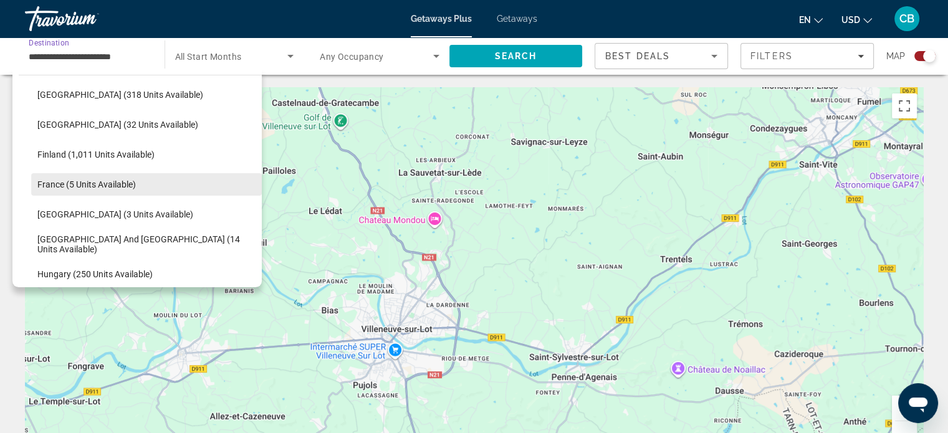
click at [65, 181] on span "France (5 units available)" at bounding box center [86, 185] width 99 height 10
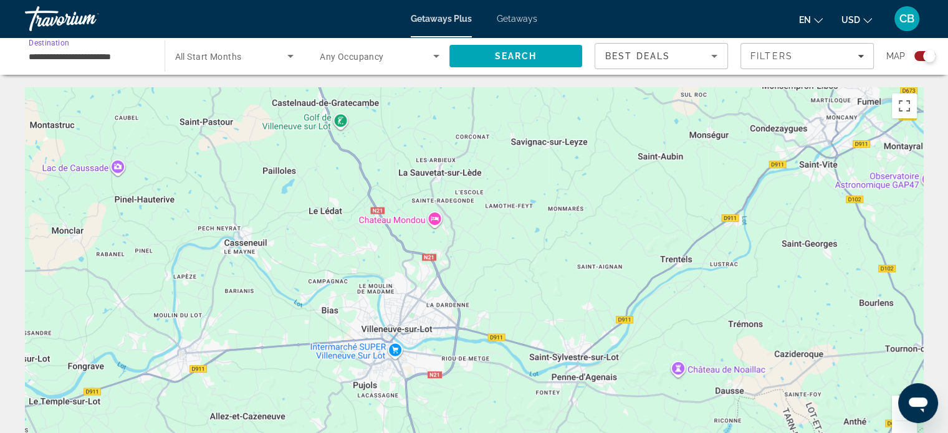
click at [922, 50] on div "Map" at bounding box center [911, 56] width 49 height 26
click at [923, 57] on div "Search widget" at bounding box center [929, 56] width 12 height 12
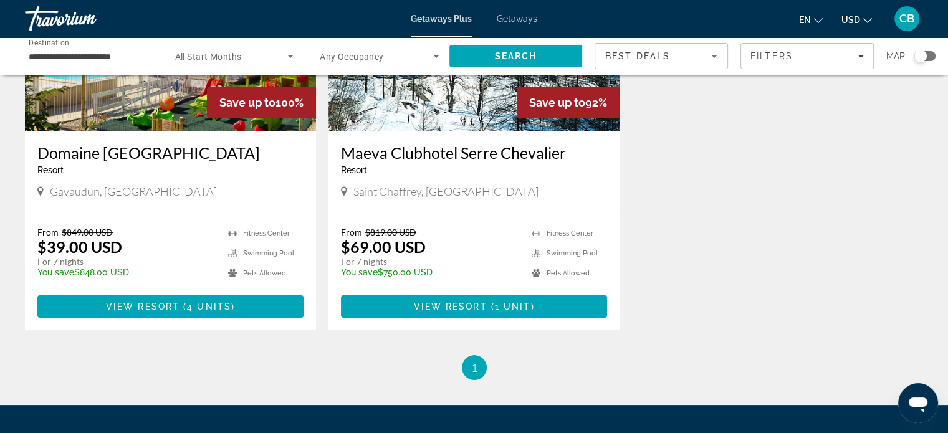
scroll to position [87, 0]
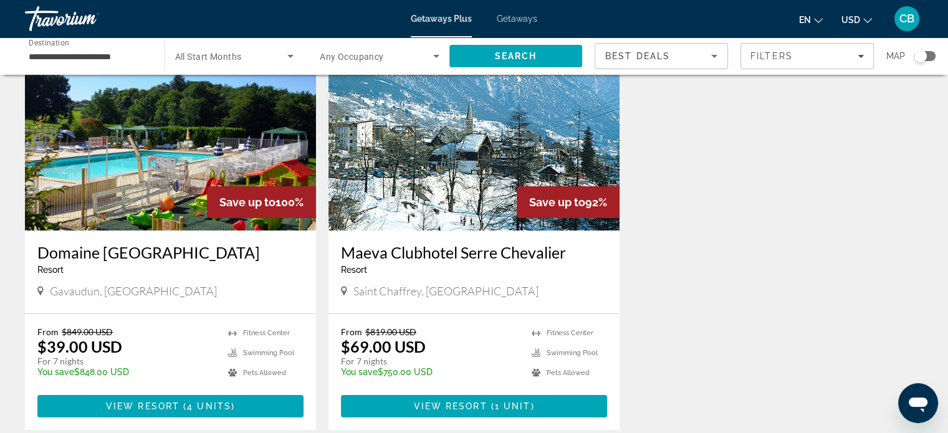
click at [434, 57] on icon "Search widget" at bounding box center [436, 56] width 15 height 15
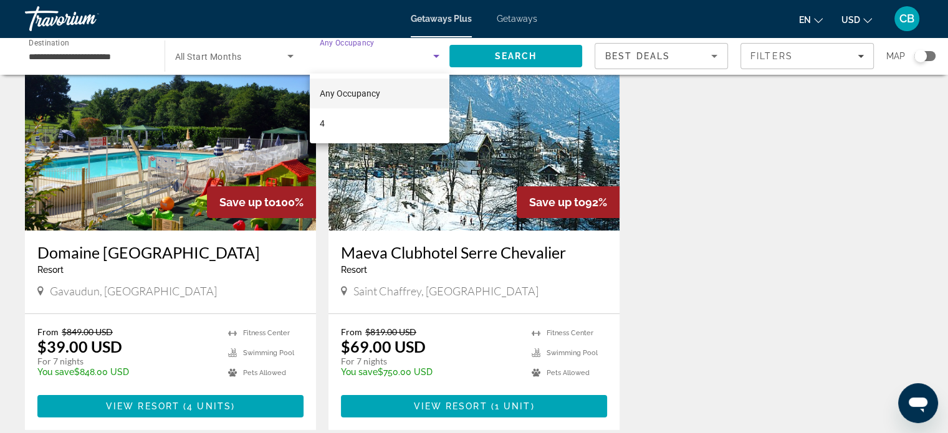
click at [711, 205] on div at bounding box center [474, 216] width 948 height 433
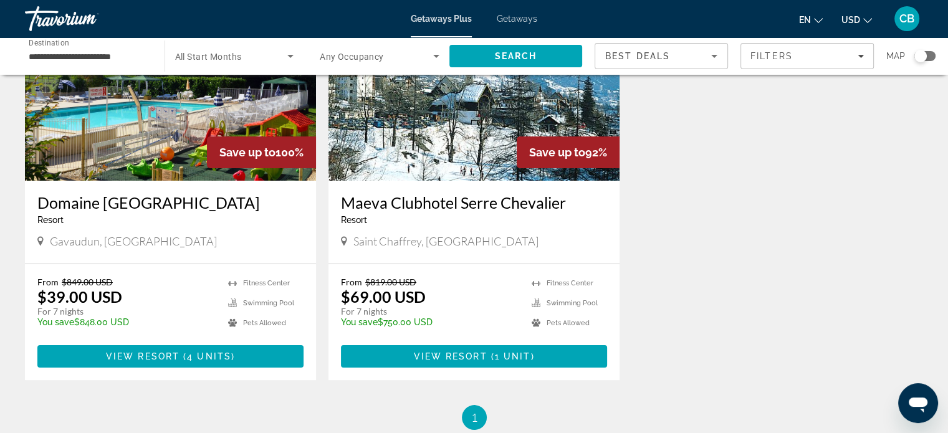
scroll to position [138, 0]
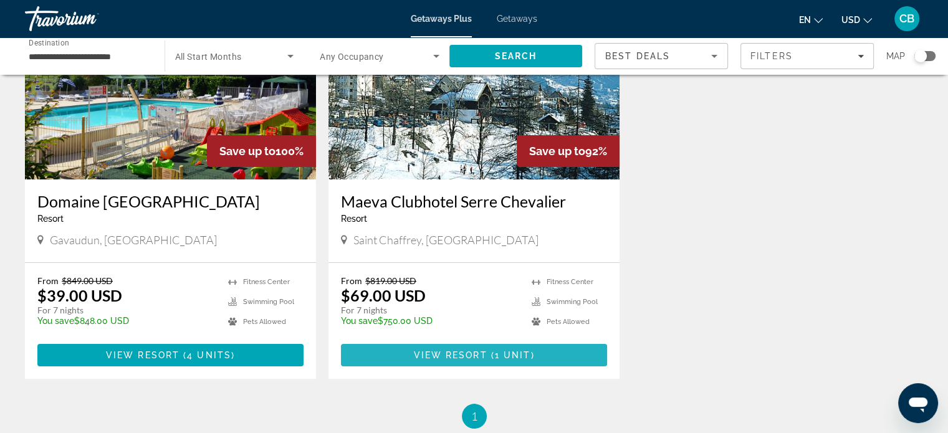
click at [477, 354] on span "View Resort" at bounding box center [450, 355] width 74 height 10
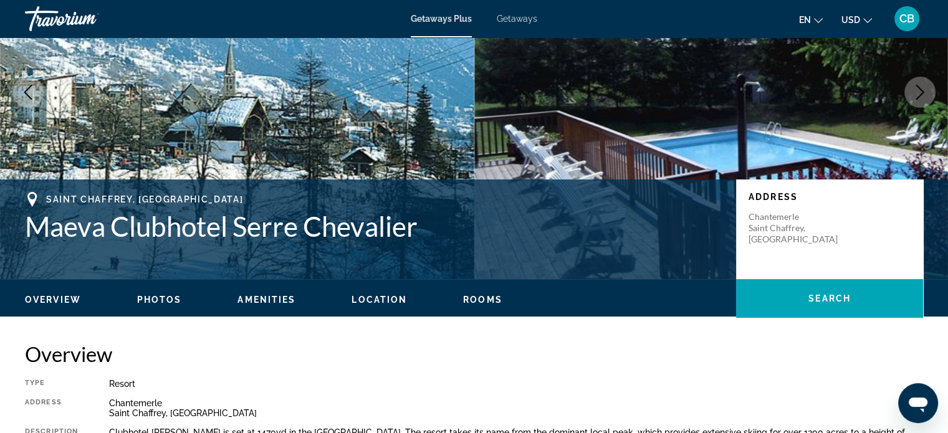
scroll to position [147, 0]
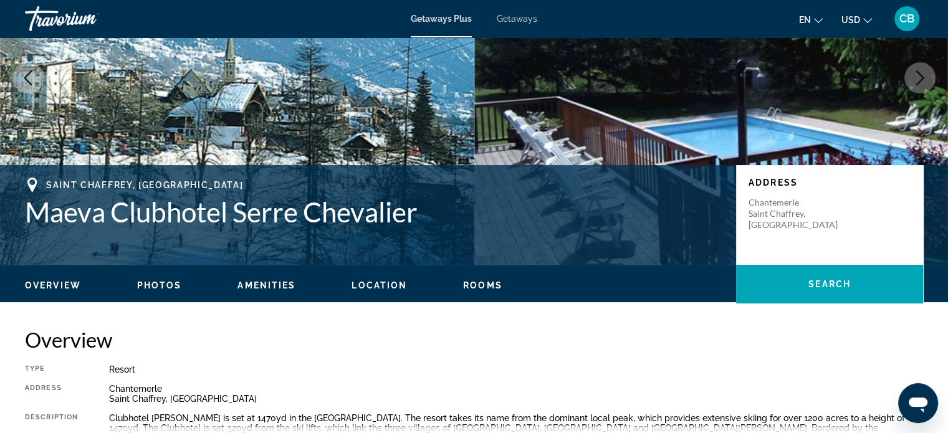
click at [917, 79] on icon "Next image" at bounding box center [920, 77] width 15 height 15
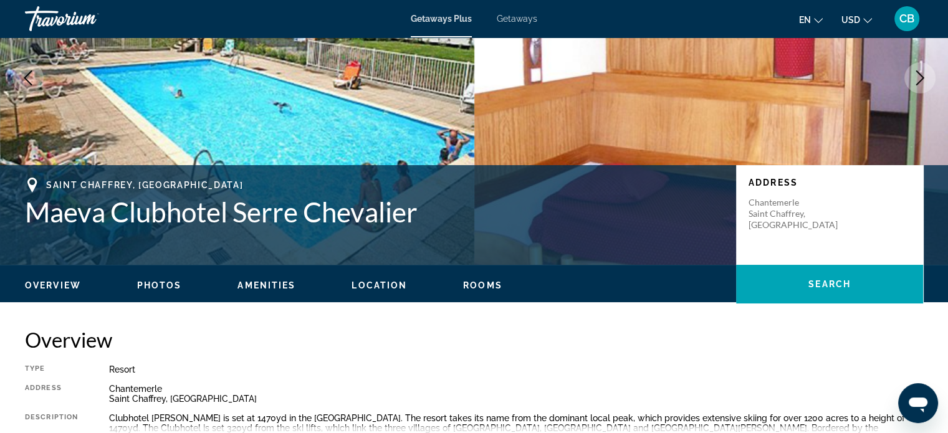
click at [917, 79] on icon "Next image" at bounding box center [920, 77] width 15 height 15
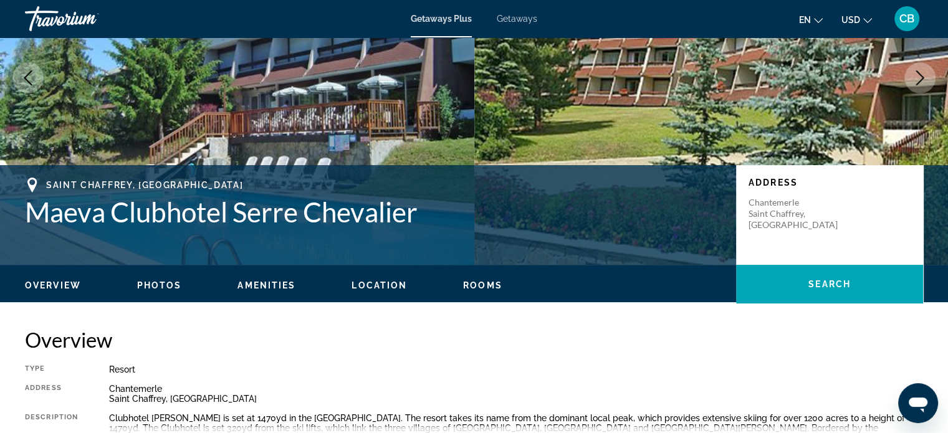
click at [917, 79] on icon "Next image" at bounding box center [920, 77] width 15 height 15
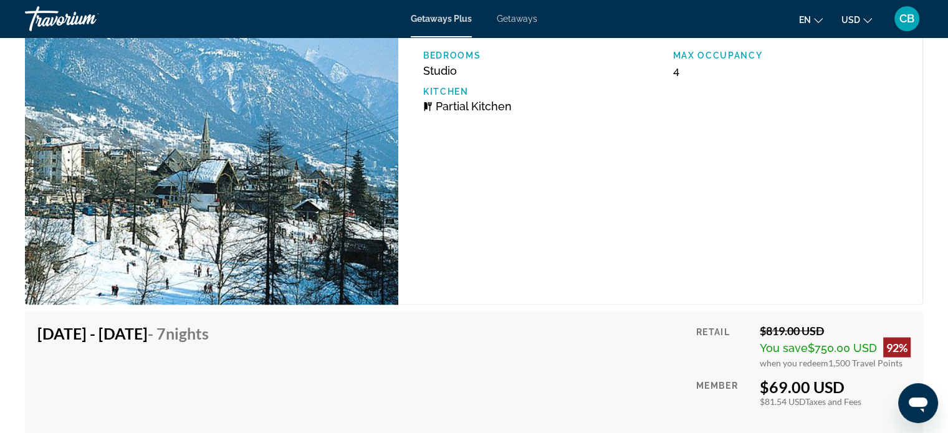
scroll to position [2167, 0]
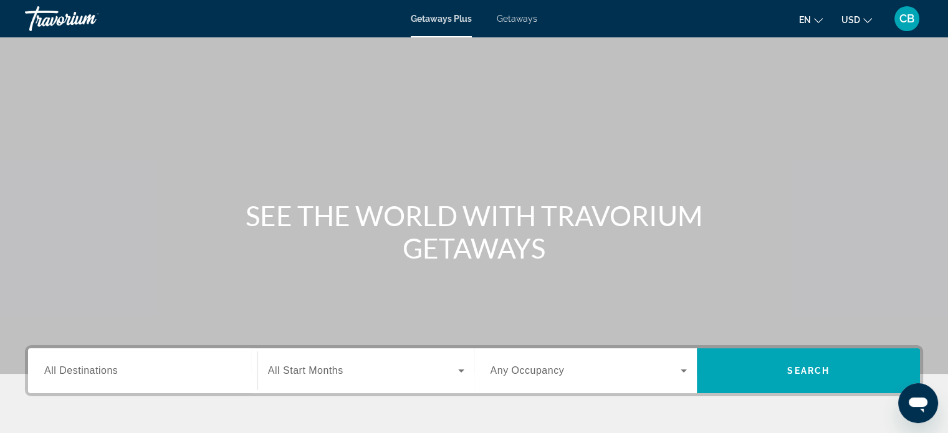
click at [512, 18] on span "Getaways" at bounding box center [517, 19] width 41 height 10
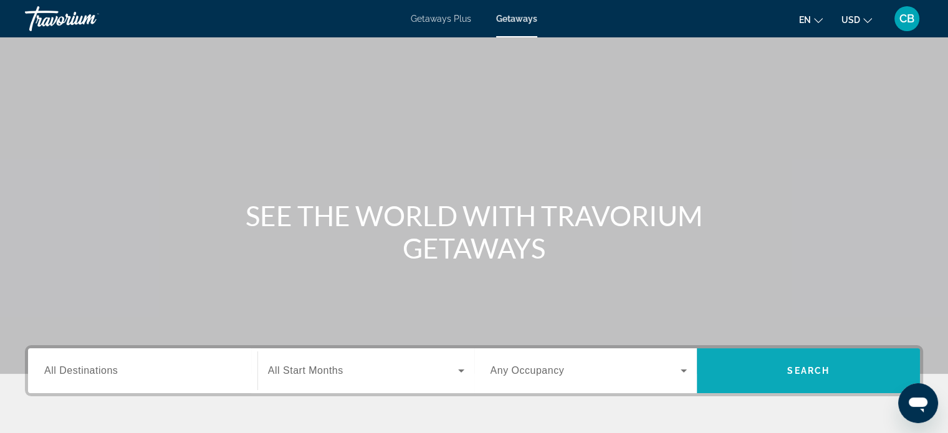
click at [789, 370] on span "Search" at bounding box center [808, 371] width 42 height 10
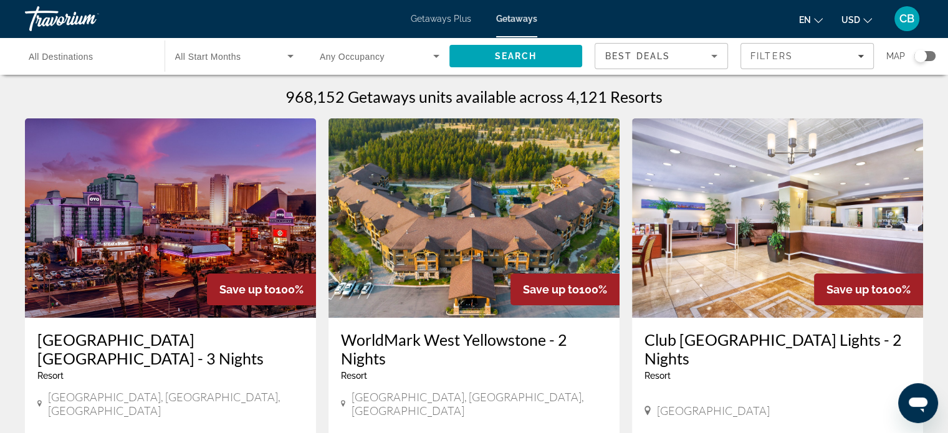
click at [429, 55] on icon "Search widget" at bounding box center [436, 56] width 15 height 15
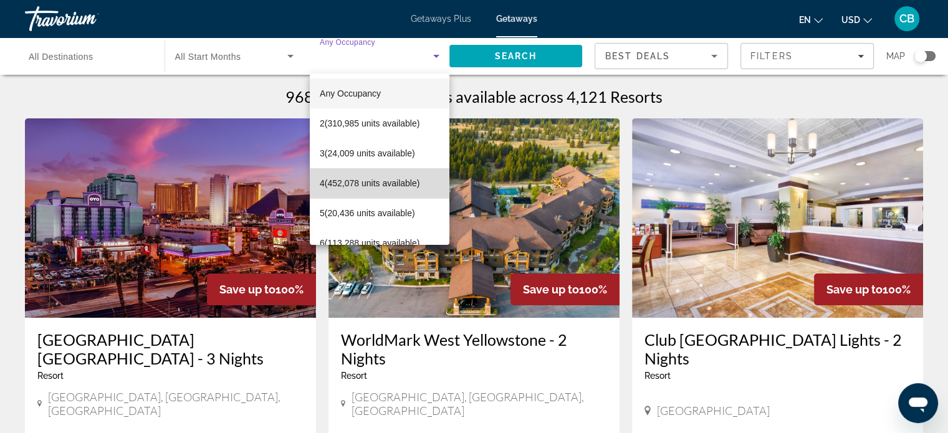
click at [416, 186] on span "4 (452,078 units available)" at bounding box center [370, 183] width 100 height 15
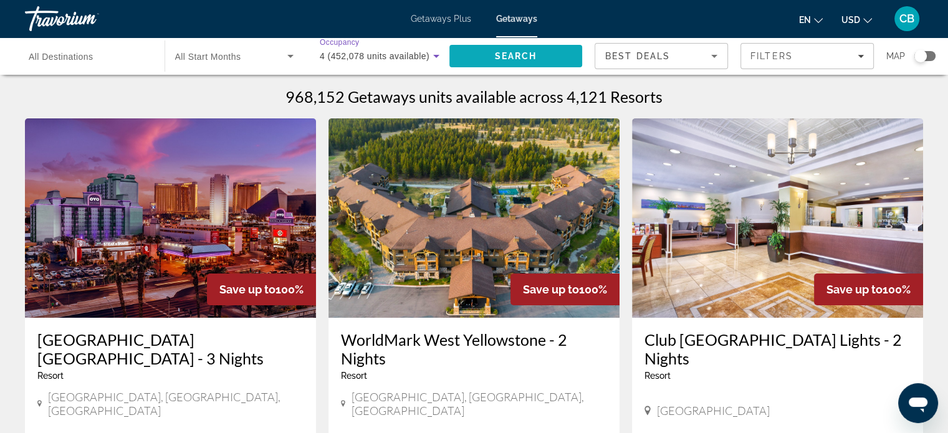
click at [551, 59] on span "Search" at bounding box center [516, 56] width 133 height 30
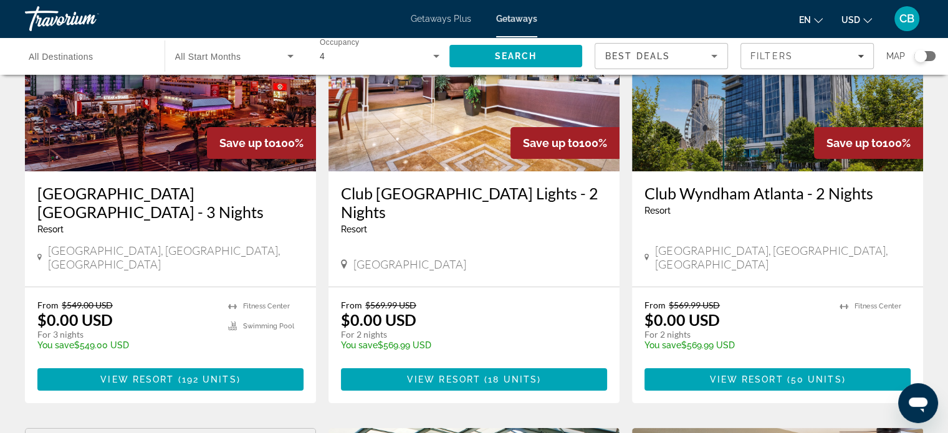
scroll to position [43, 0]
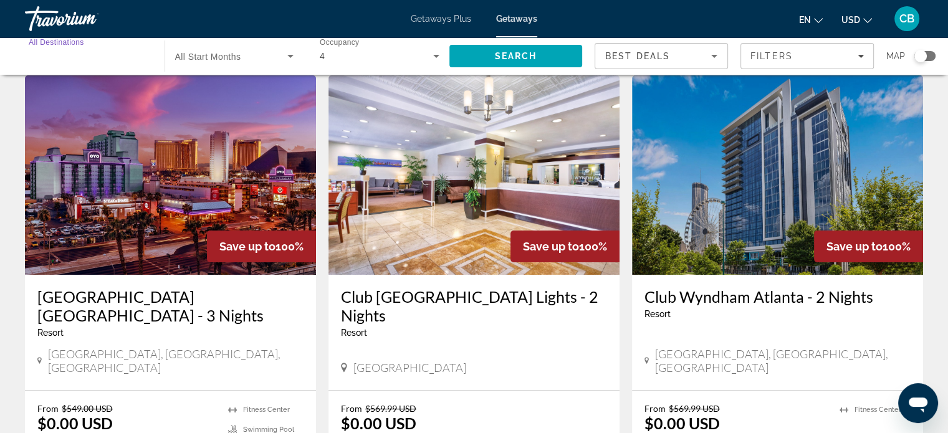
click at [112, 56] on input "Destination All Destinations" at bounding box center [89, 56] width 120 height 15
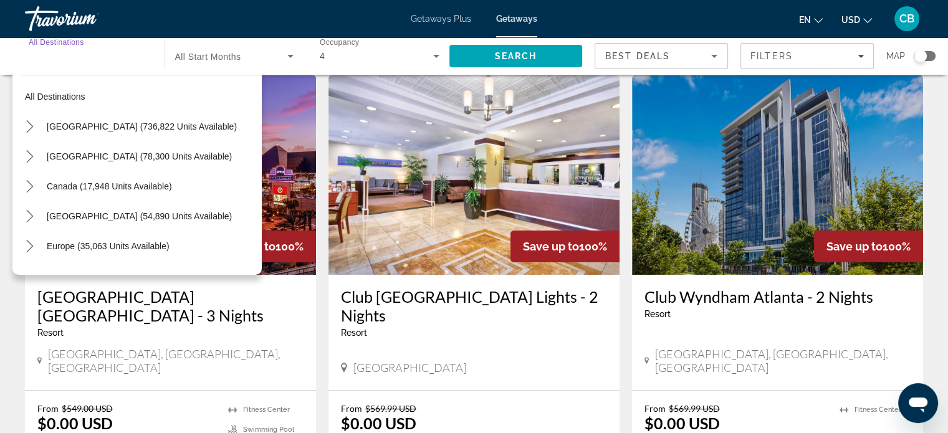
click at [75, 51] on input "Destination All Destinations" at bounding box center [89, 56] width 120 height 15
click at [72, 60] on input "Destination All Destinations" at bounding box center [89, 56] width 120 height 15
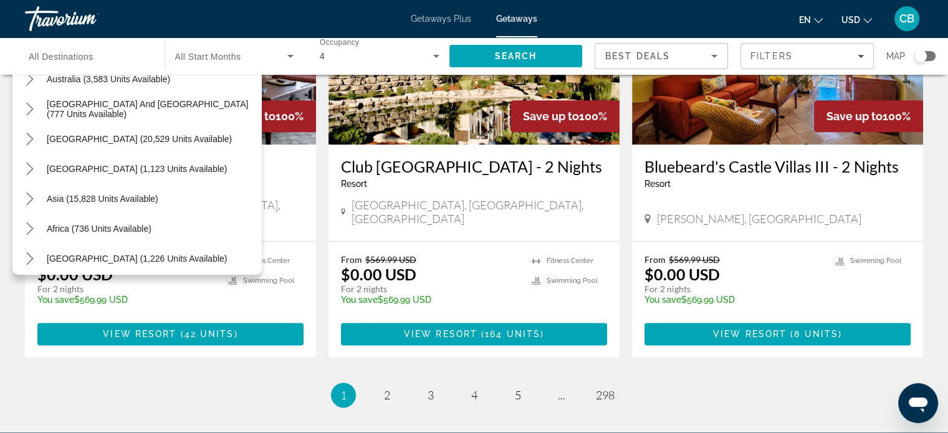
scroll to position [202, 0]
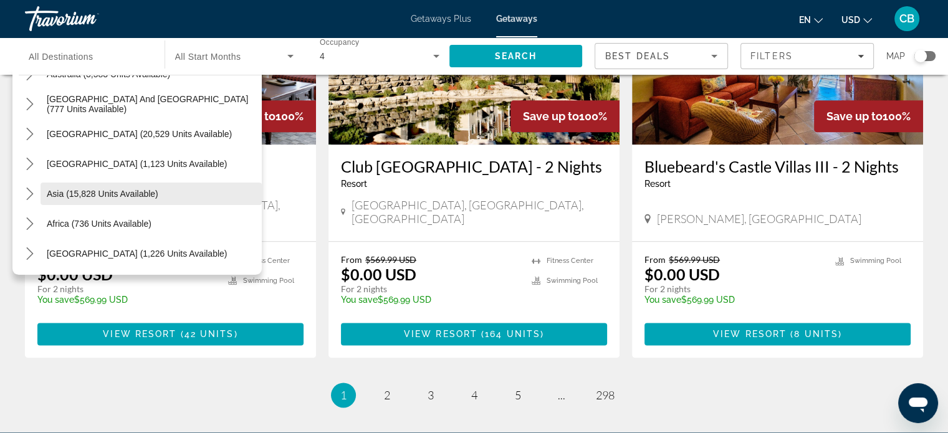
click at [177, 186] on span "Select destination: Asia (15,828 units available)" at bounding box center [151, 194] width 221 height 30
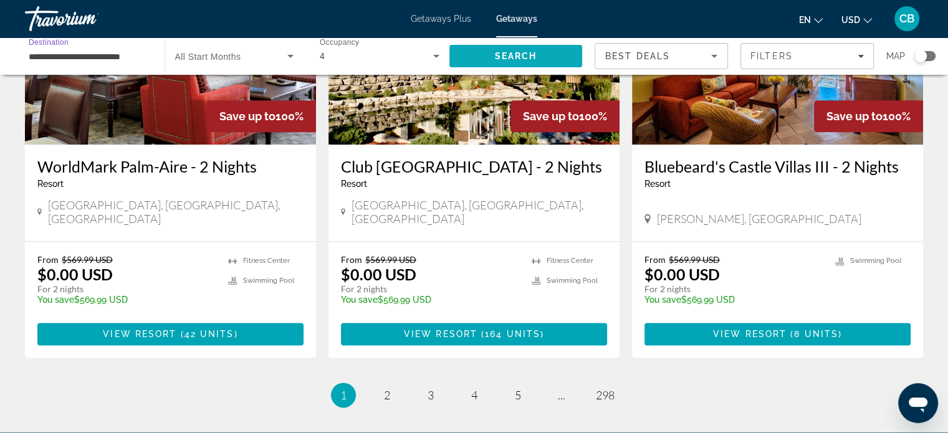
click at [512, 61] on span "Search" at bounding box center [516, 56] width 133 height 30
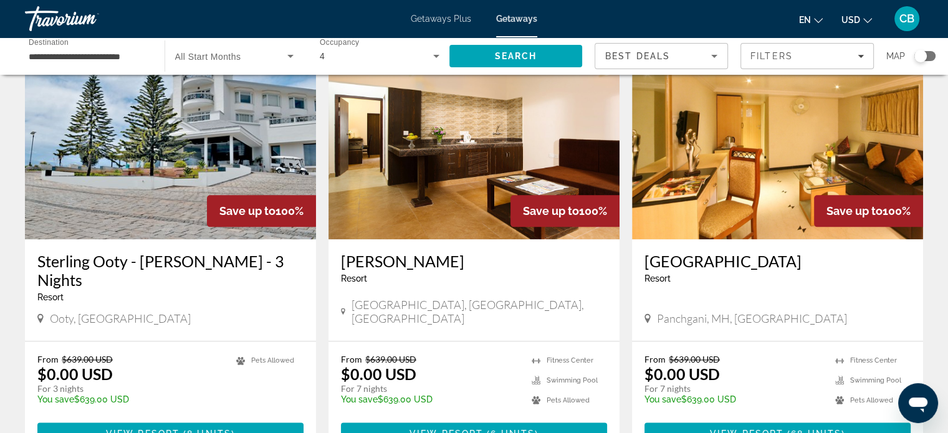
scroll to position [1601, 0]
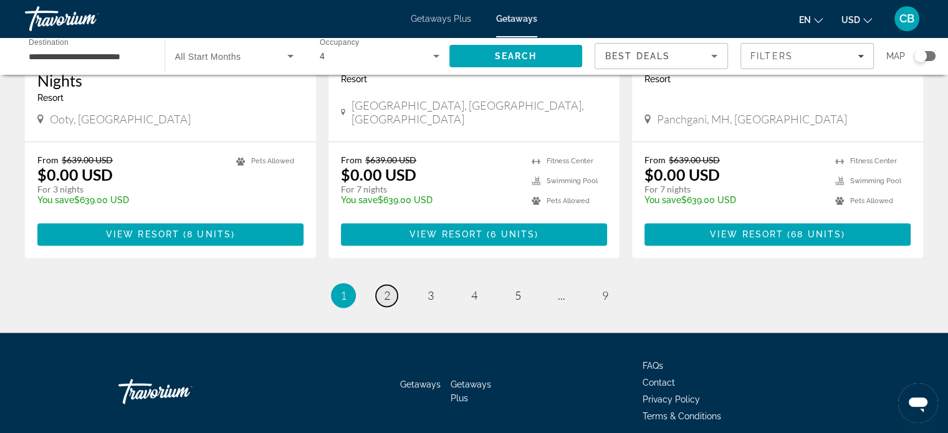
click at [390, 285] on link "page 2" at bounding box center [387, 296] width 22 height 22
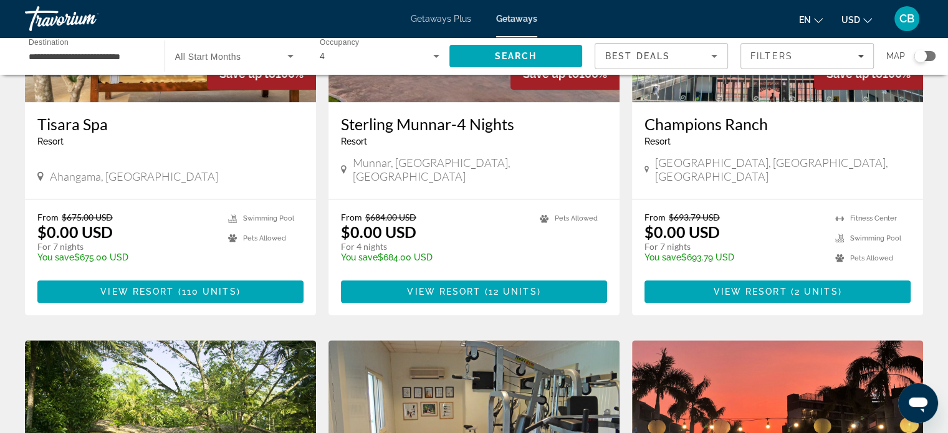
scroll to position [1583, 0]
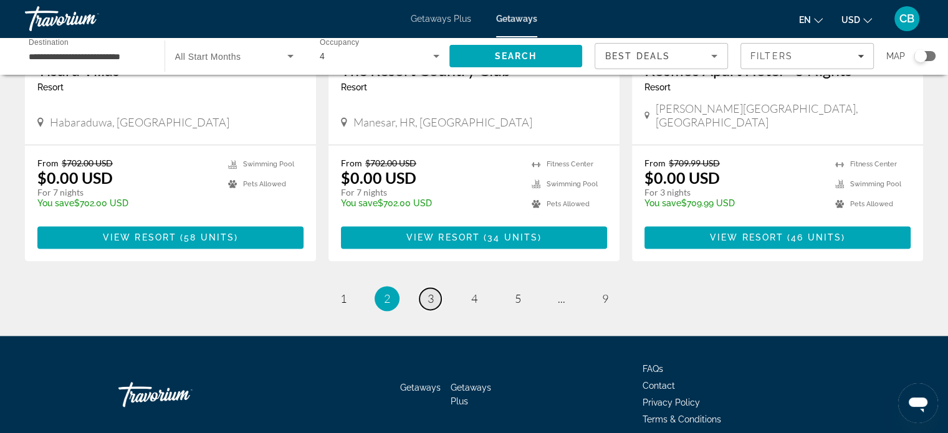
click at [433, 292] on span "3" at bounding box center [431, 299] width 6 height 14
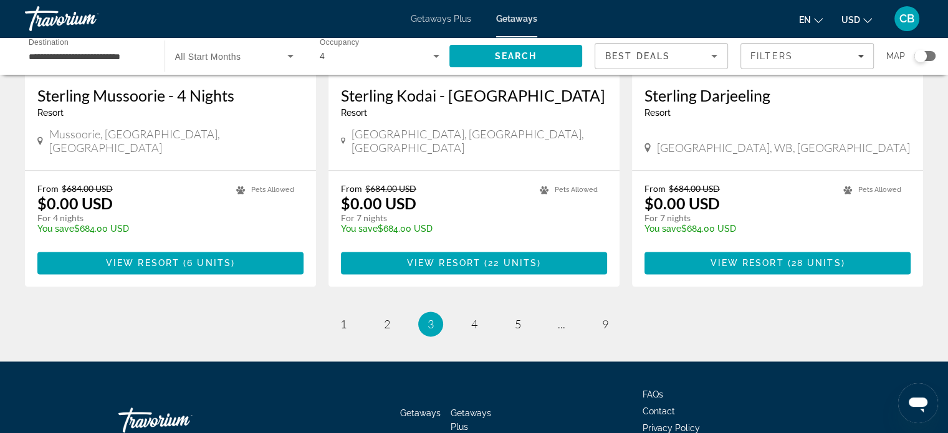
scroll to position [1583, 0]
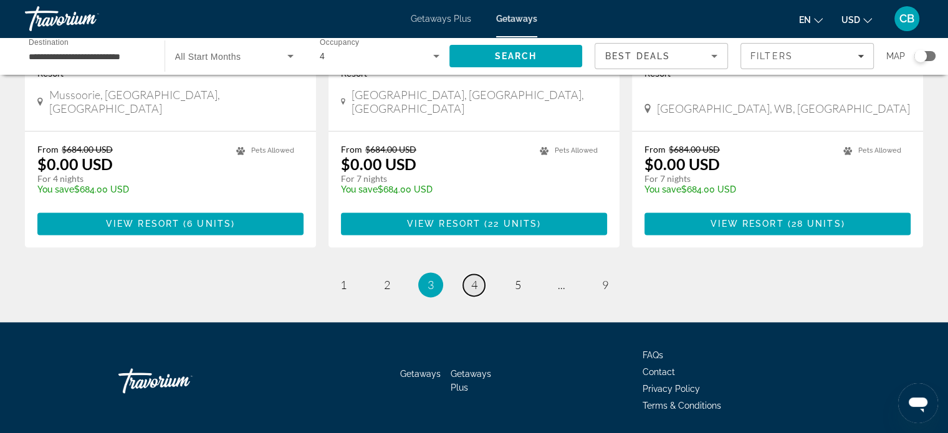
click at [474, 278] on span "4" at bounding box center [474, 285] width 6 height 14
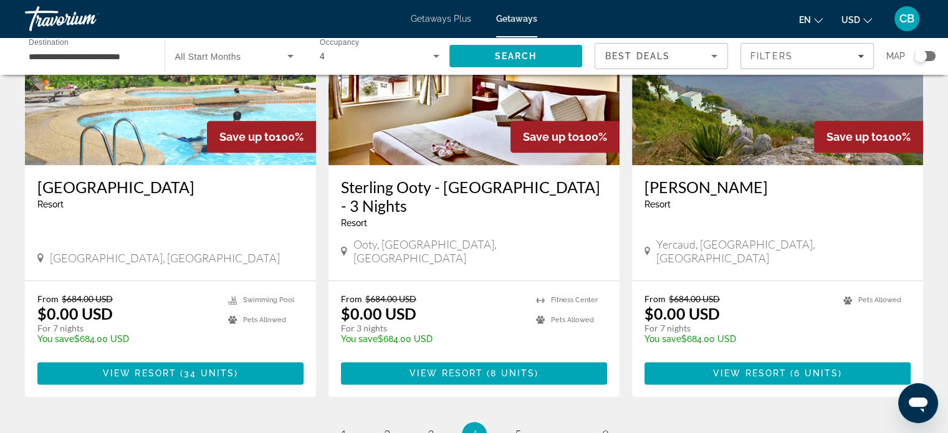
scroll to position [1478, 0]
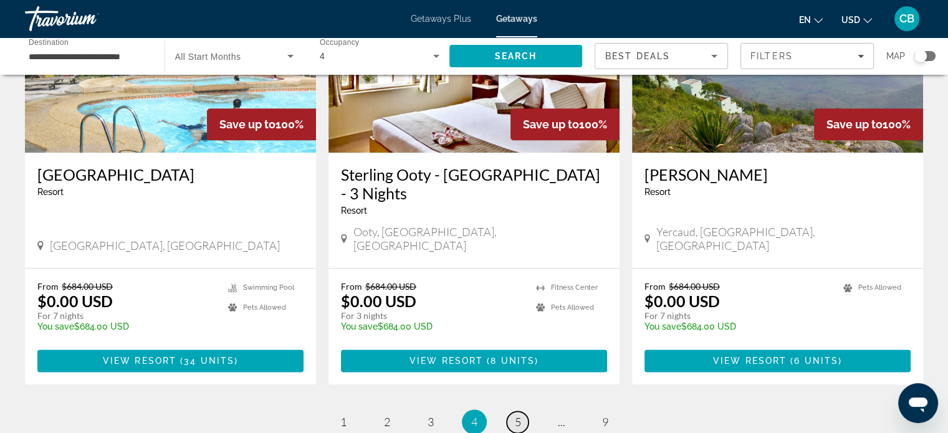
click at [508, 411] on link "page 5" at bounding box center [518, 422] width 22 height 22
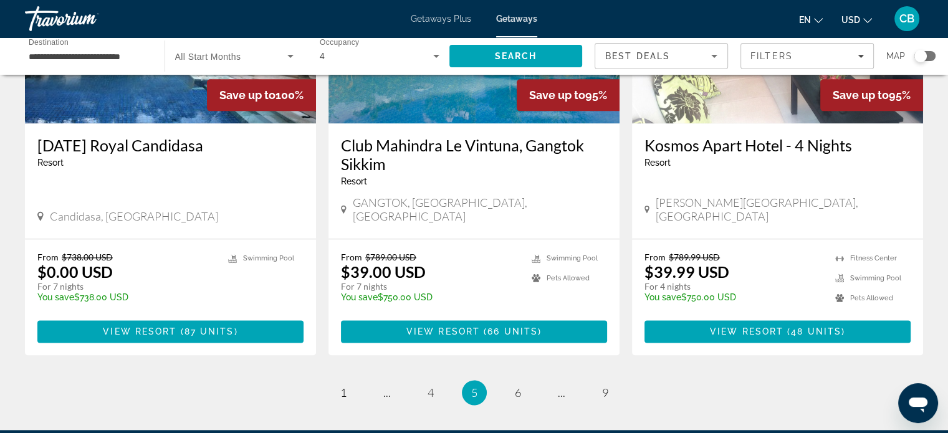
scroll to position [1539, 0]
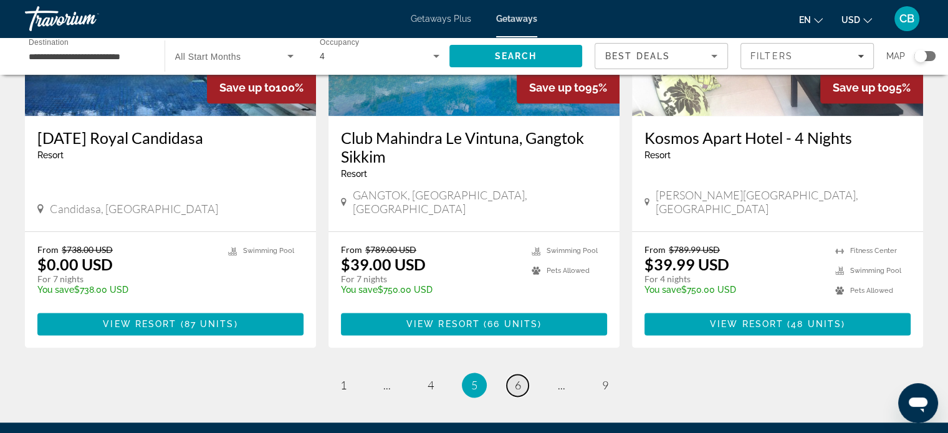
click at [521, 375] on link "page 6" at bounding box center [518, 386] width 22 height 22
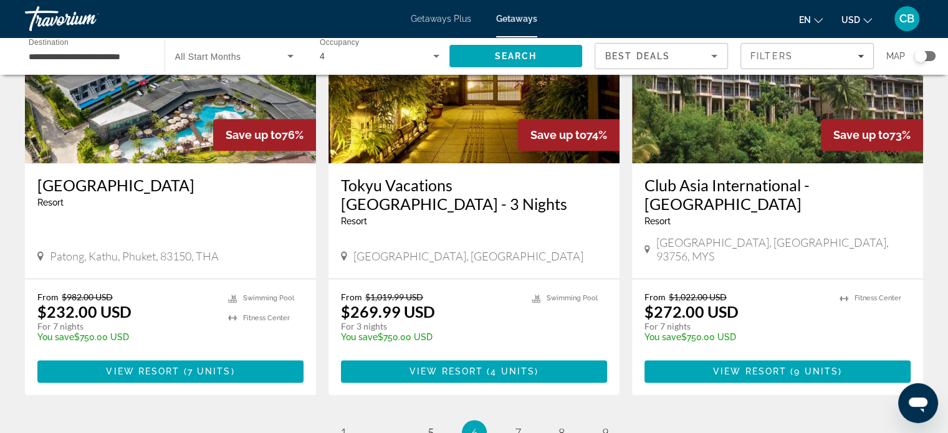
scroll to position [1501, 0]
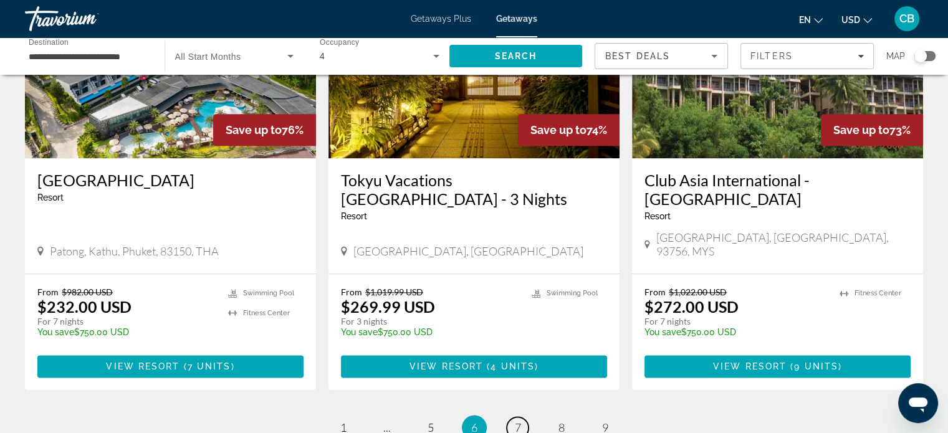
click at [516, 421] on span "7" at bounding box center [518, 428] width 6 height 14
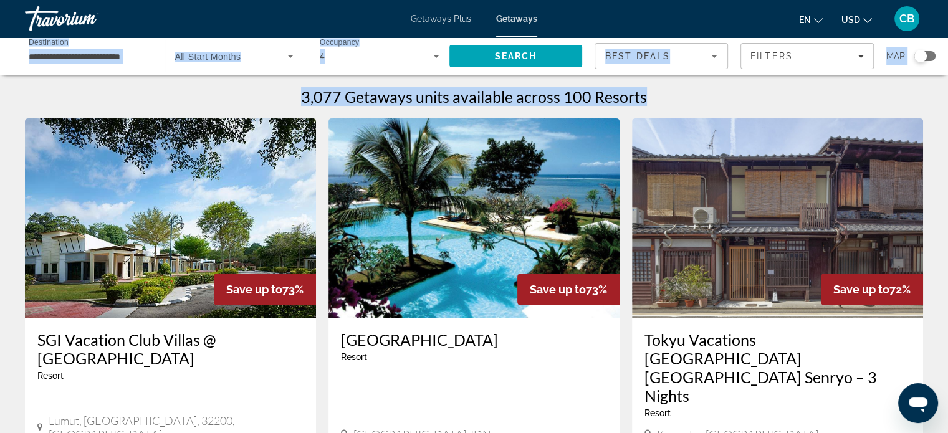
drag, startPoint x: 947, startPoint y: 33, endPoint x: 957, endPoint y: 94, distance: 61.9
click at [948, 94] on html "**********" at bounding box center [474, 216] width 948 height 433
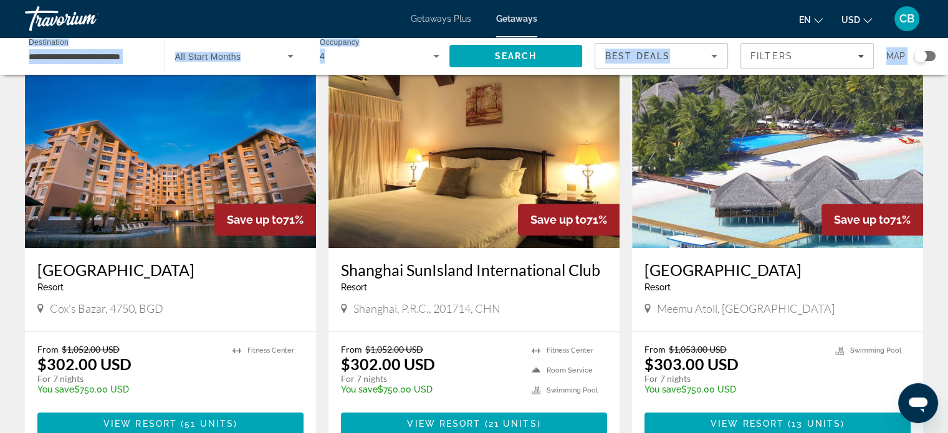
scroll to position [560, 0]
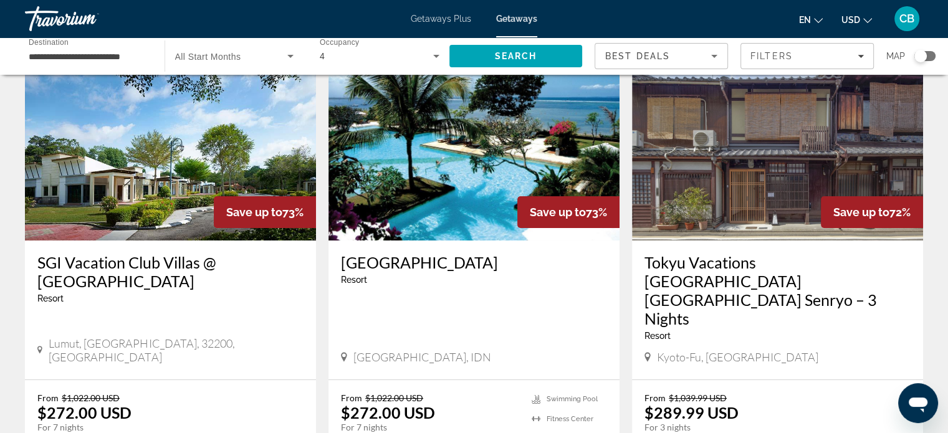
scroll to position [0, 0]
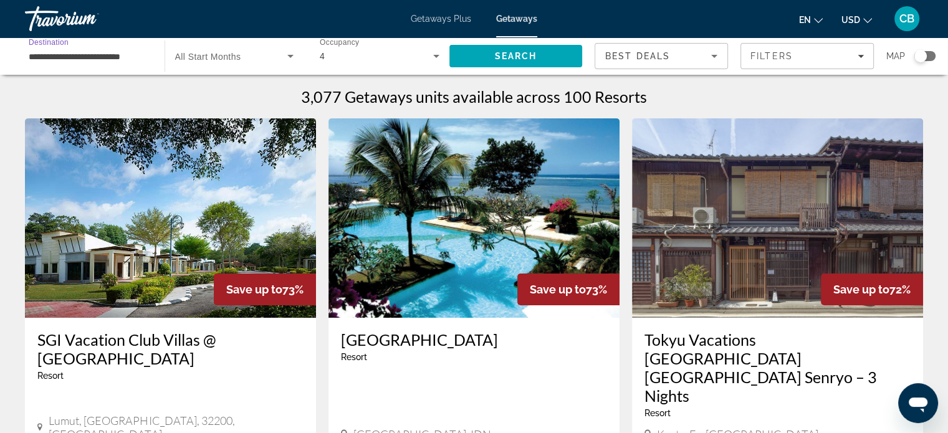
click at [100, 59] on input "**********" at bounding box center [89, 56] width 120 height 15
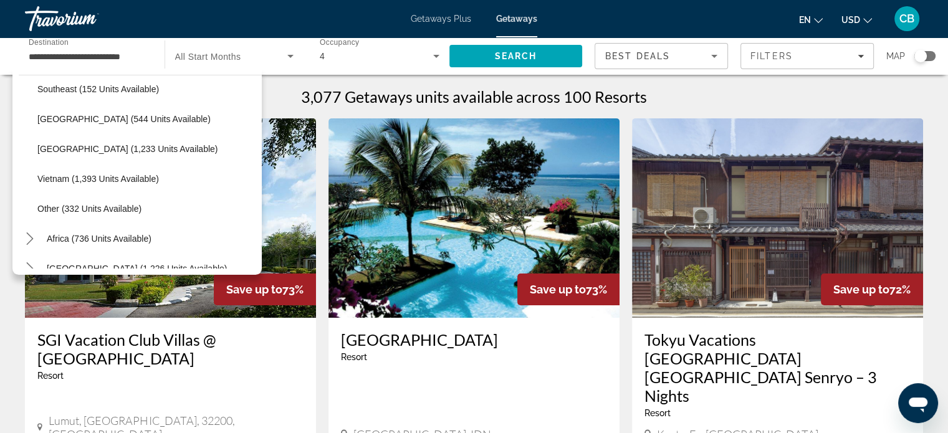
scroll to position [651, 0]
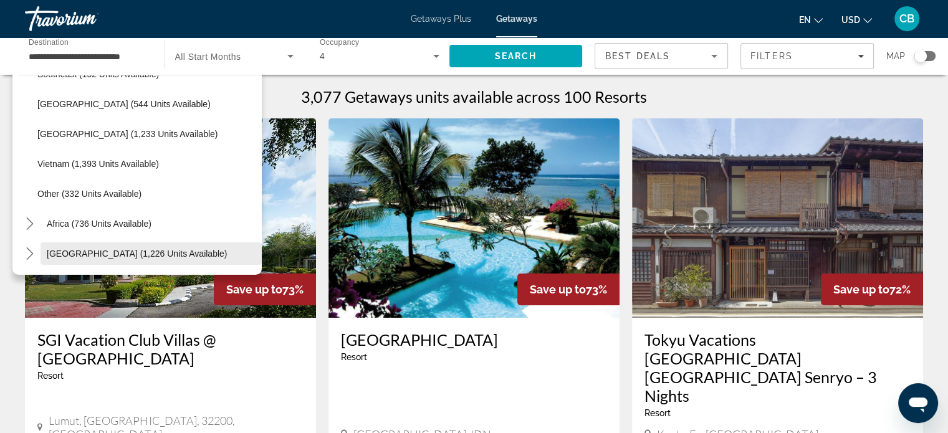
click at [160, 256] on span "Middle East (1,226 units available)" at bounding box center [137, 254] width 180 height 10
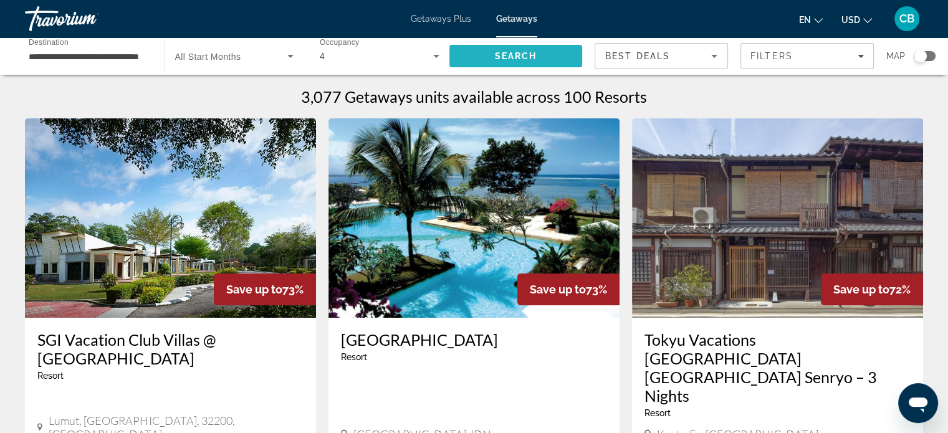
click at [509, 51] on span "Search" at bounding box center [515, 56] width 42 height 10
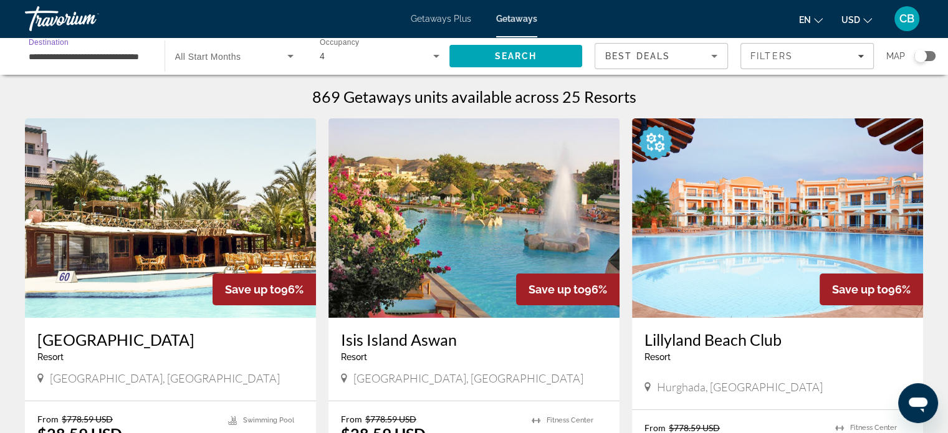
click at [100, 59] on input "**********" at bounding box center [89, 56] width 120 height 15
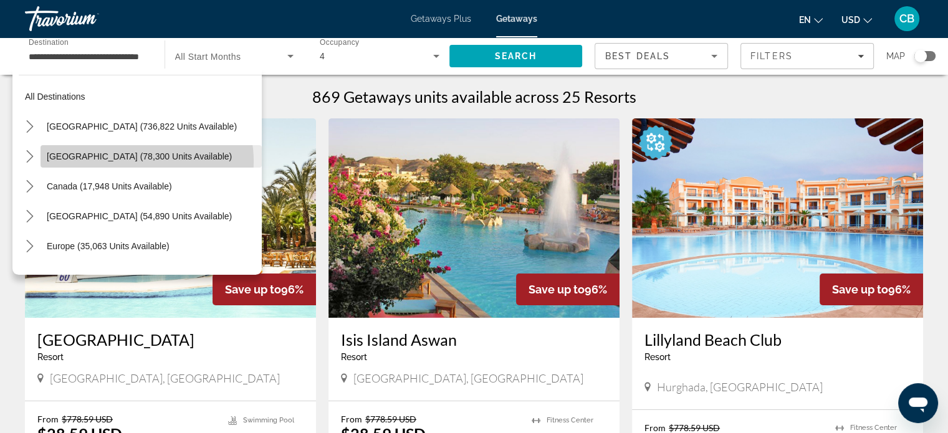
click at [137, 161] on span "Mexico (78,300 units available)" at bounding box center [139, 157] width 185 height 10
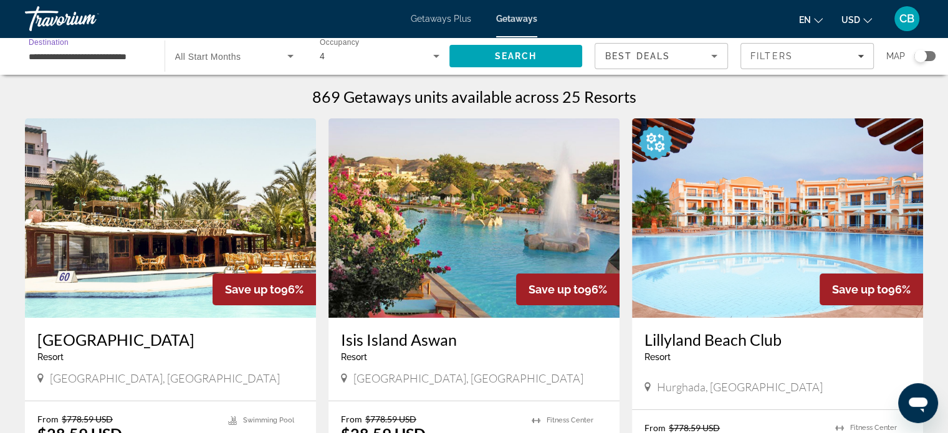
click at [135, 55] on input "**********" at bounding box center [89, 56] width 120 height 15
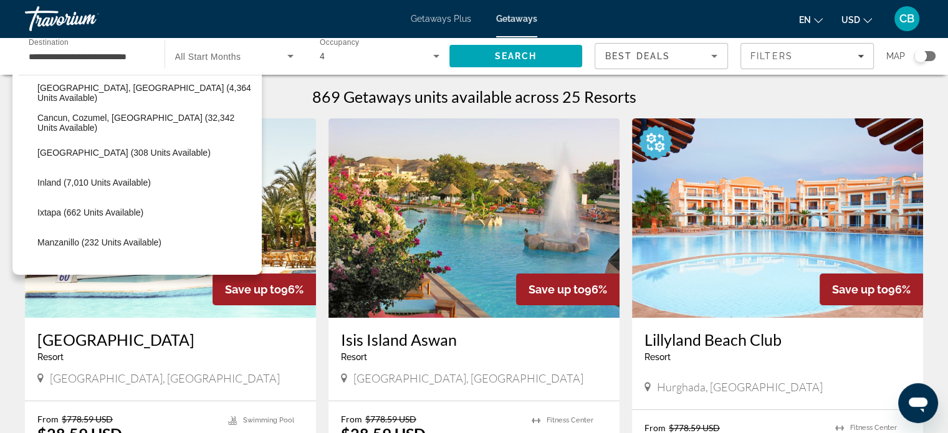
scroll to position [126, 0]
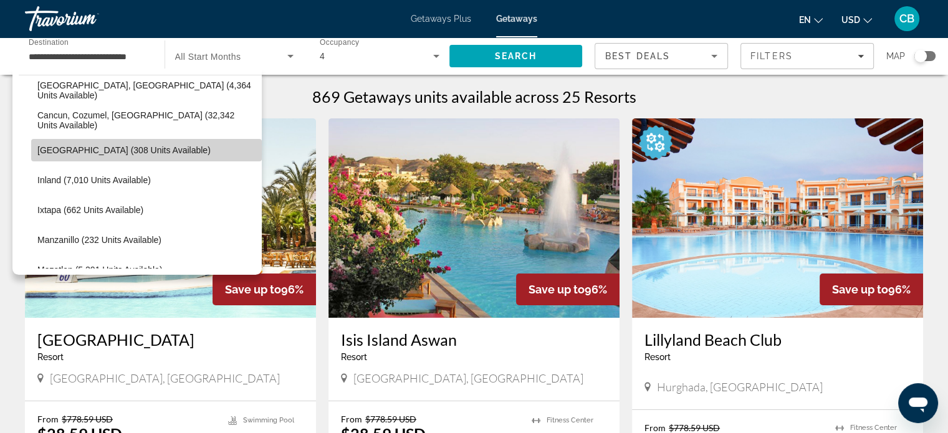
click at [190, 152] on span "Select destination: Gulf of Mexico (308 units available)" at bounding box center [146, 150] width 231 height 30
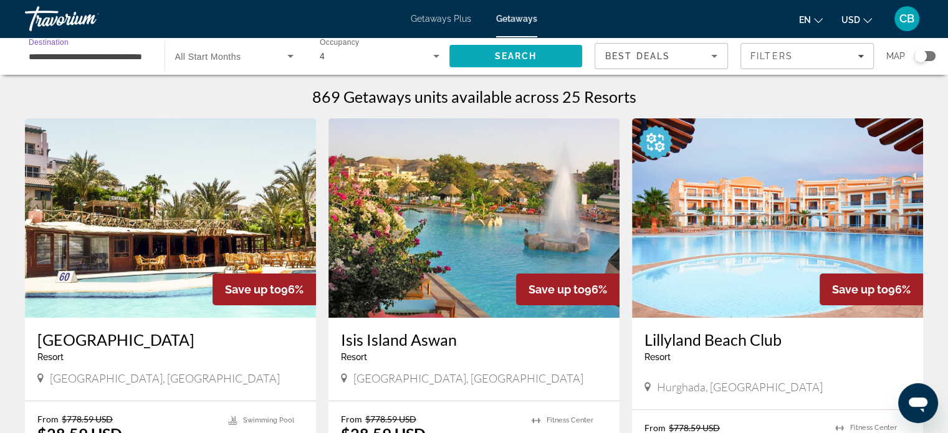
click at [504, 59] on span "Search" at bounding box center [515, 56] width 42 height 10
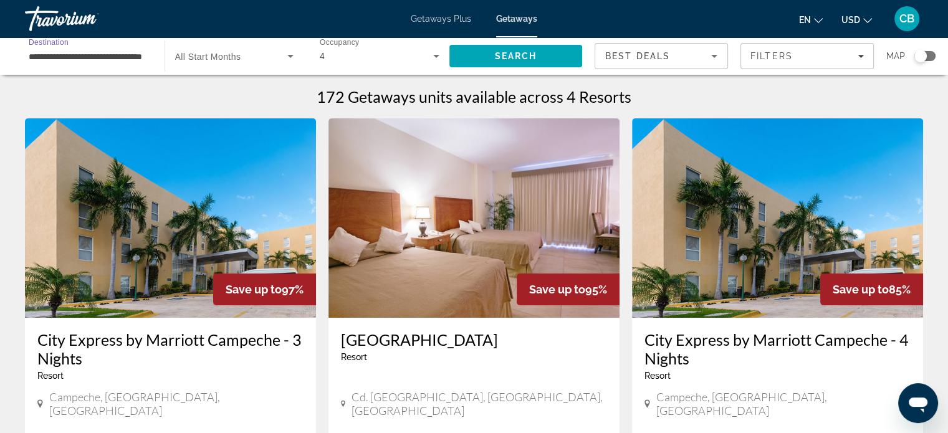
click at [76, 57] on input "**********" at bounding box center [89, 56] width 120 height 15
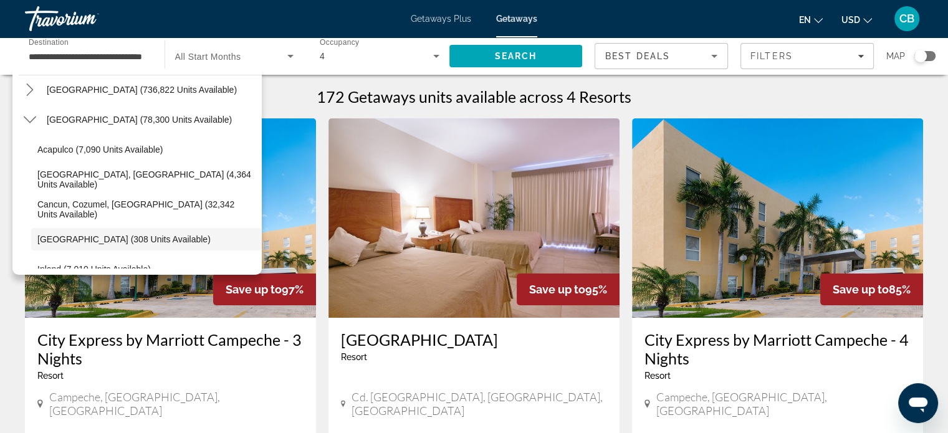
scroll to position [32, 0]
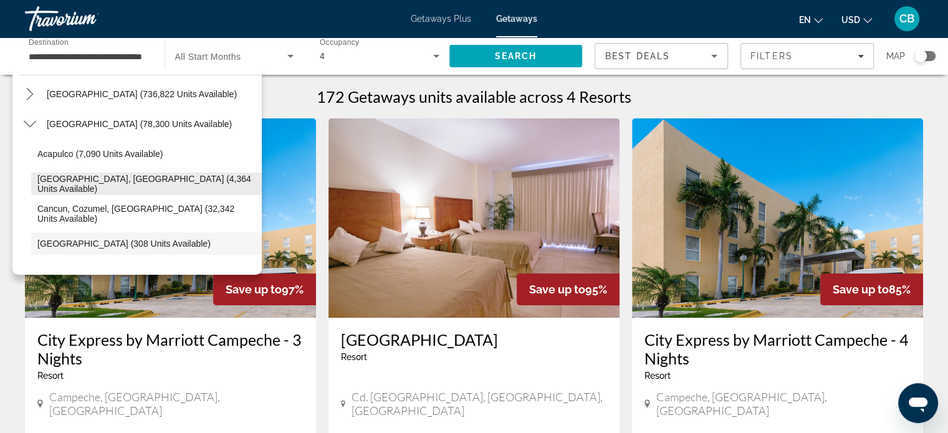
click at [163, 184] on span "Baja Peninsula, Los Cabos (4,364 units available)" at bounding box center [146, 184] width 218 height 20
type input "**********"
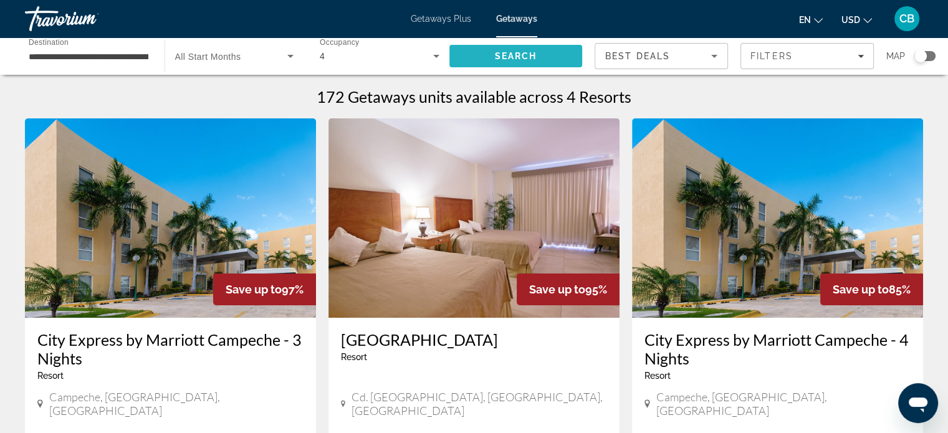
click at [519, 54] on span "Search" at bounding box center [515, 56] width 42 height 10
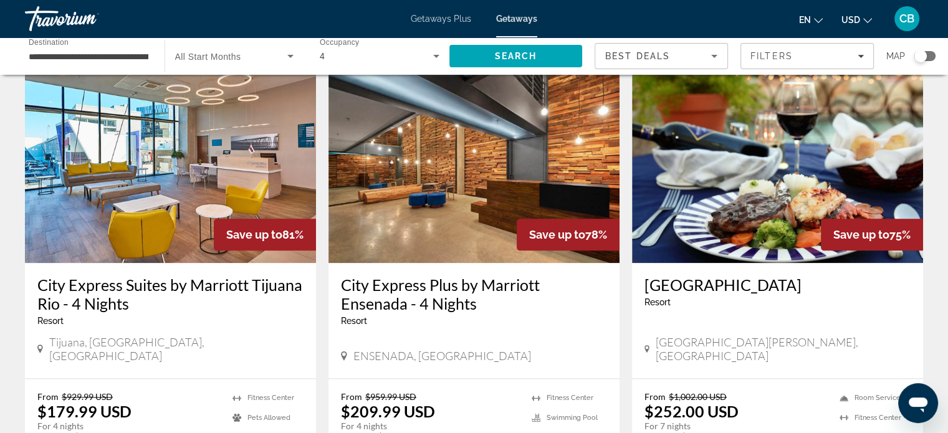
scroll to position [1473, 0]
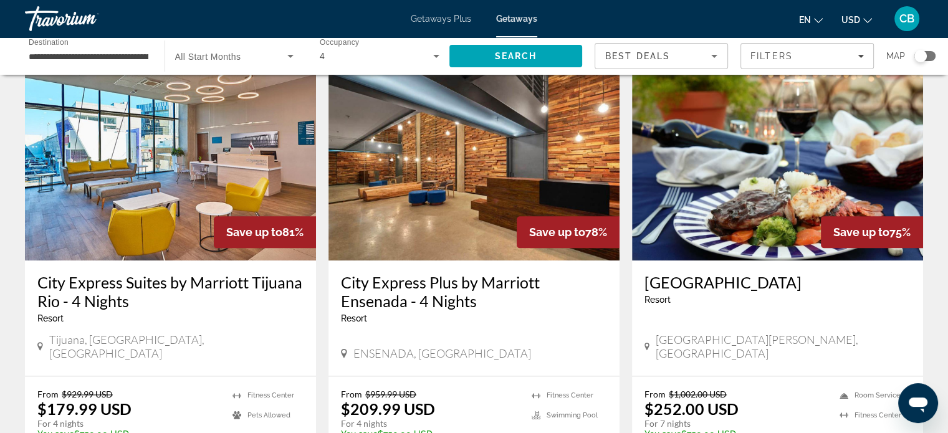
click at [763, 144] on img "Main content" at bounding box center [777, 161] width 291 height 200
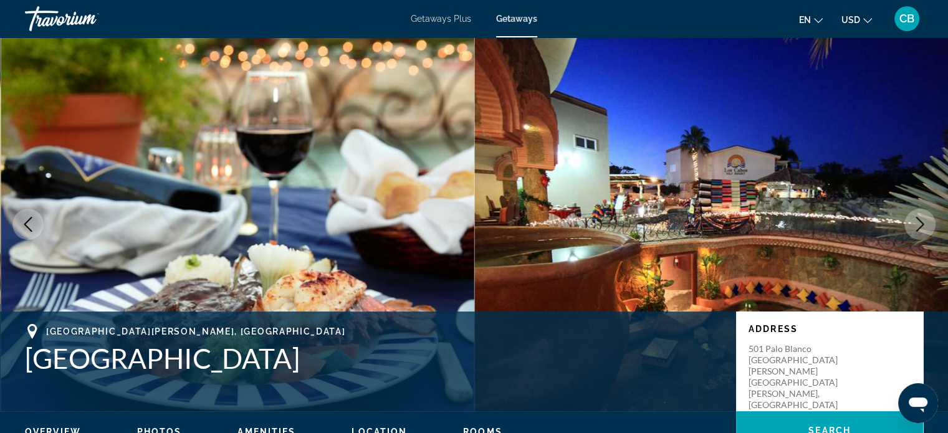
click at [920, 224] on icon "Next image" at bounding box center [920, 224] width 15 height 15
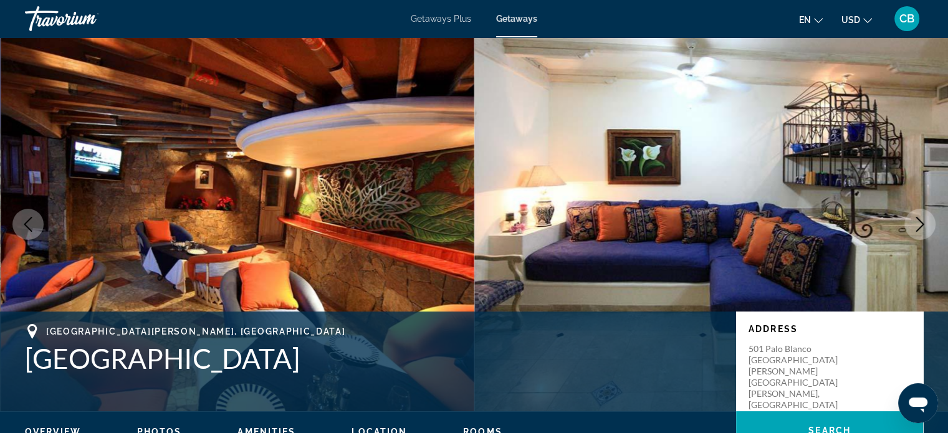
click at [920, 224] on icon "Next image" at bounding box center [920, 224] width 15 height 15
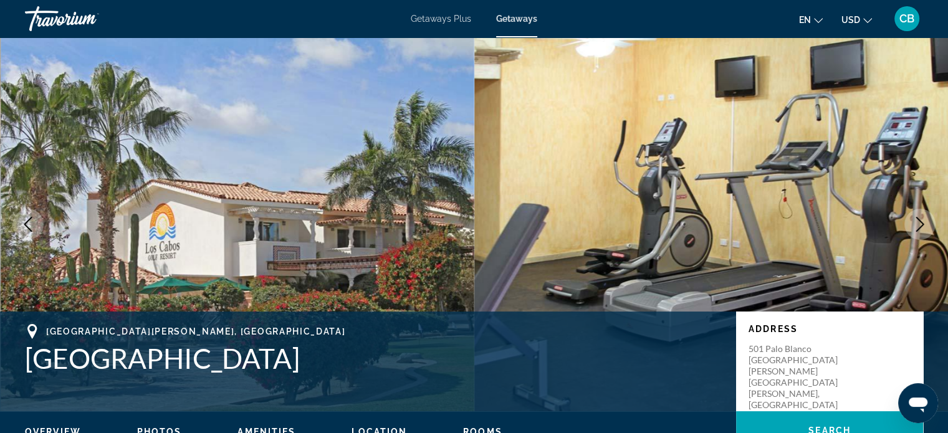
click at [920, 224] on icon "Next image" at bounding box center [920, 224] width 15 height 15
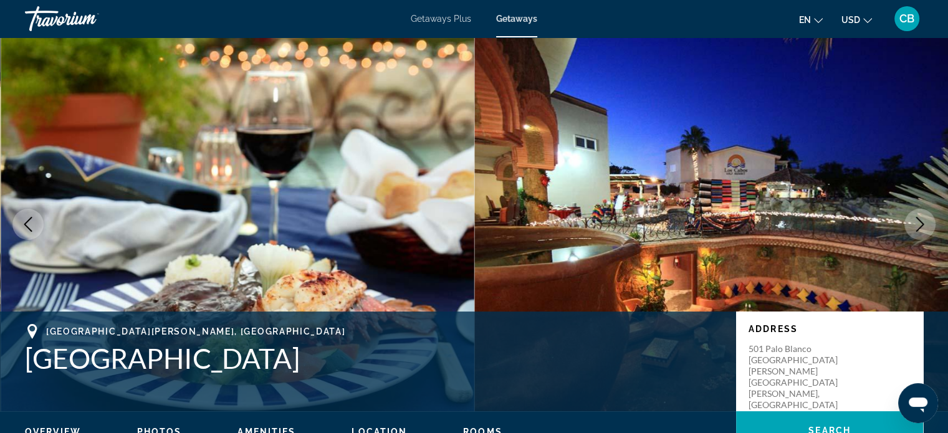
click at [920, 224] on icon "Next image" at bounding box center [920, 224] width 15 height 15
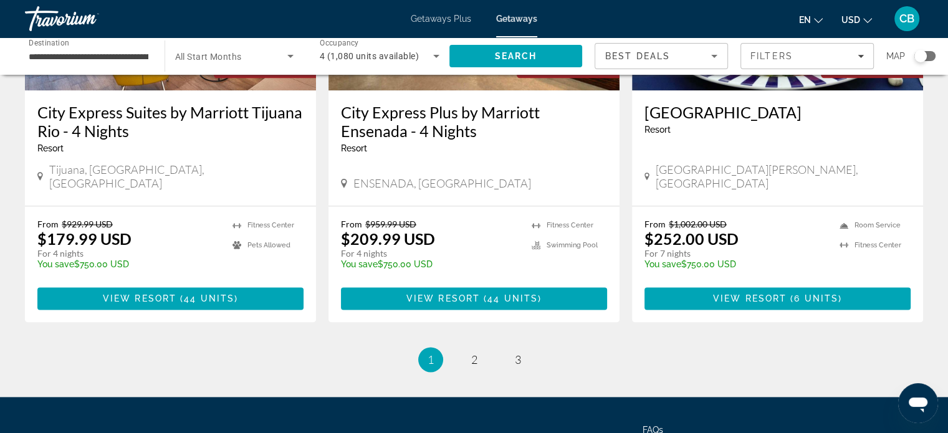
scroll to position [1651, 0]
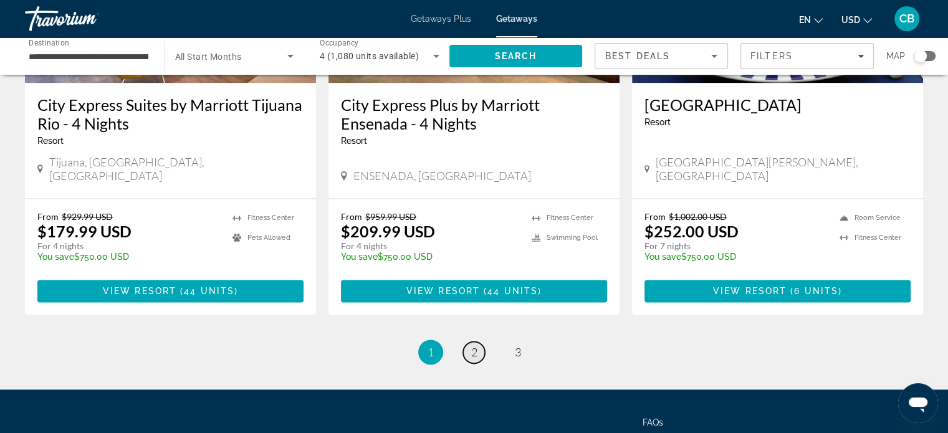
click at [471, 345] on span "2" at bounding box center [474, 352] width 6 height 14
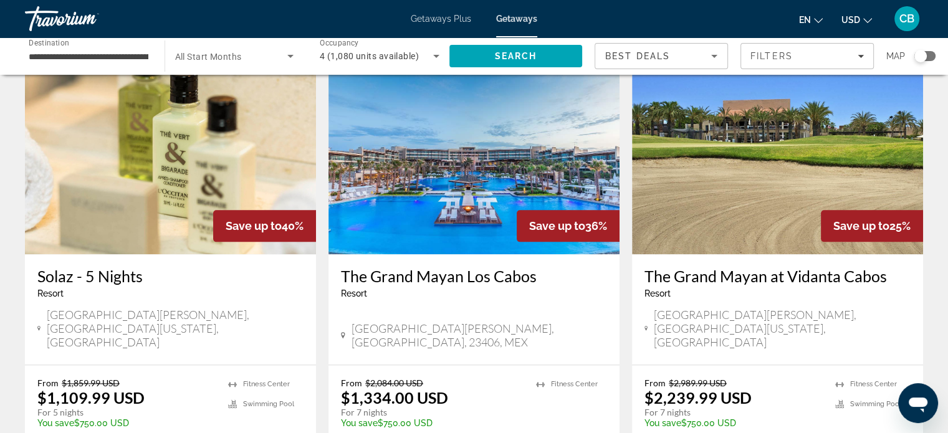
scroll to position [1501, 0]
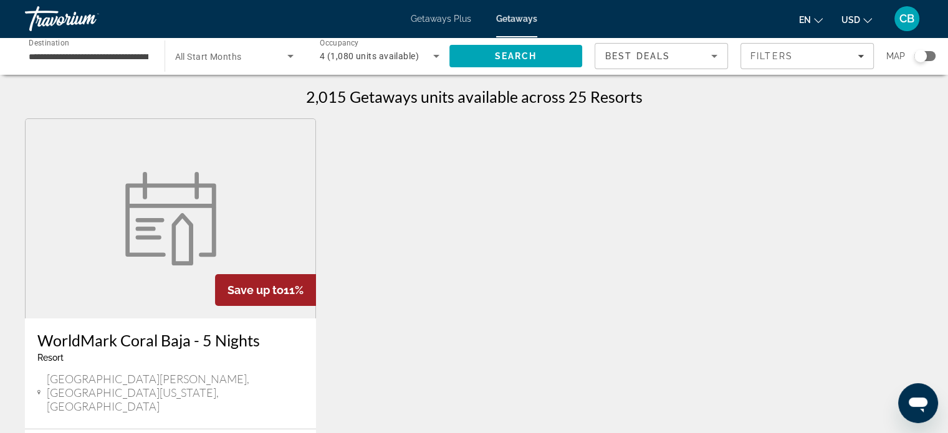
click at [66, 49] on input "**********" at bounding box center [89, 56] width 120 height 15
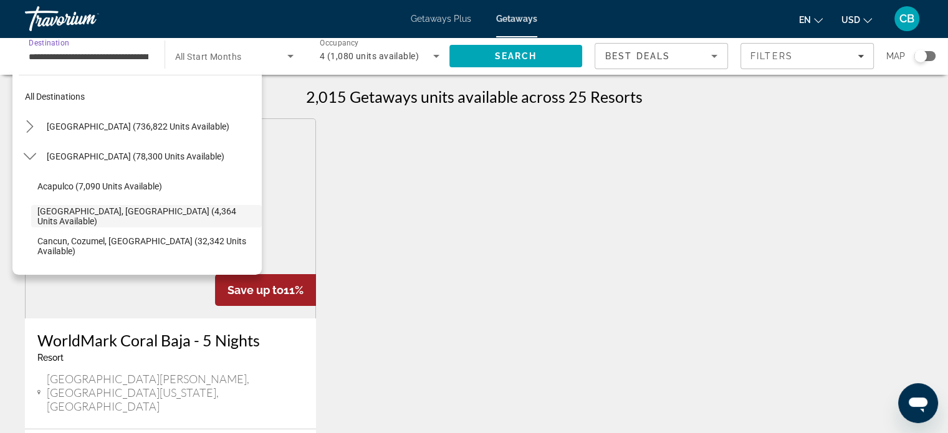
scroll to position [44, 0]
